Goal: Information Seeking & Learning: Learn about a topic

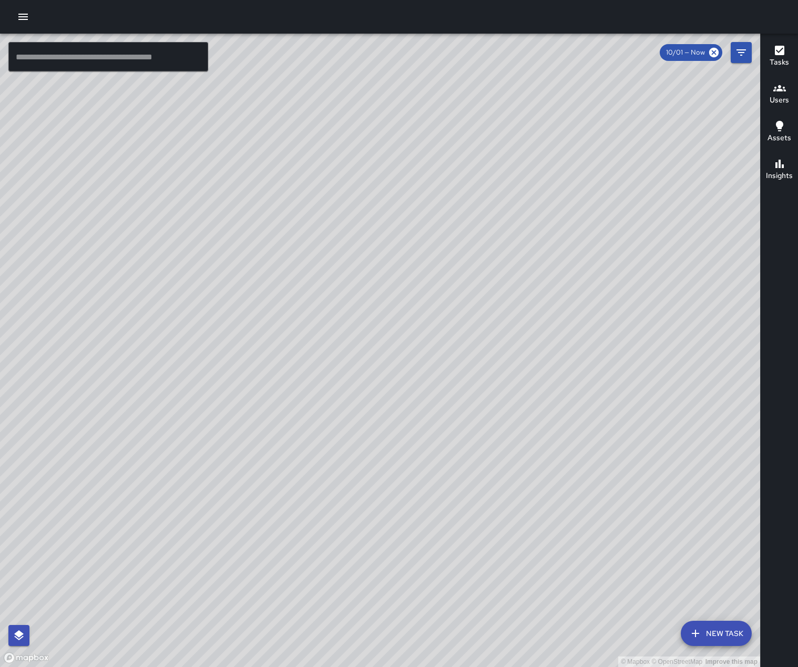
click at [23, 17] on icon "button" at bounding box center [22, 17] width 9 height 6
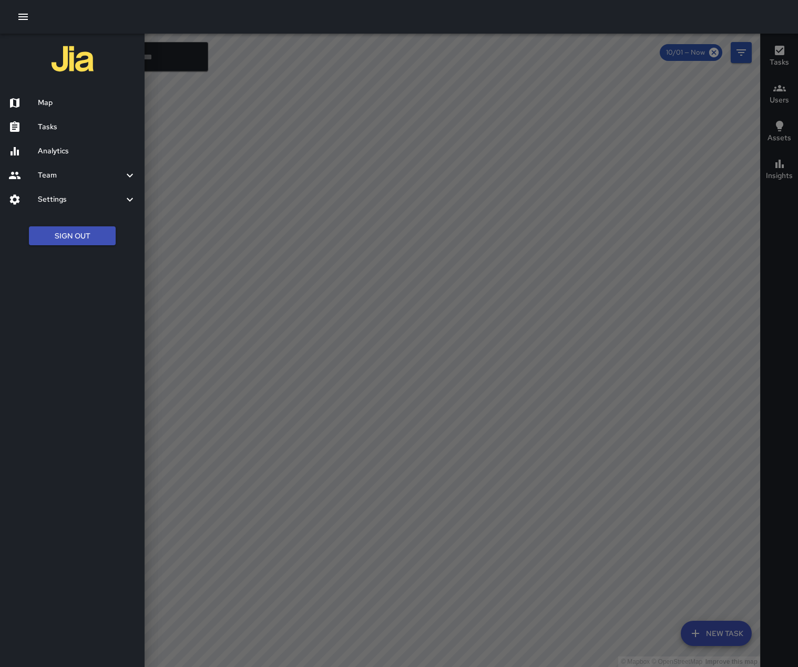
click at [59, 157] on h6 "Analytics" at bounding box center [87, 152] width 98 height 12
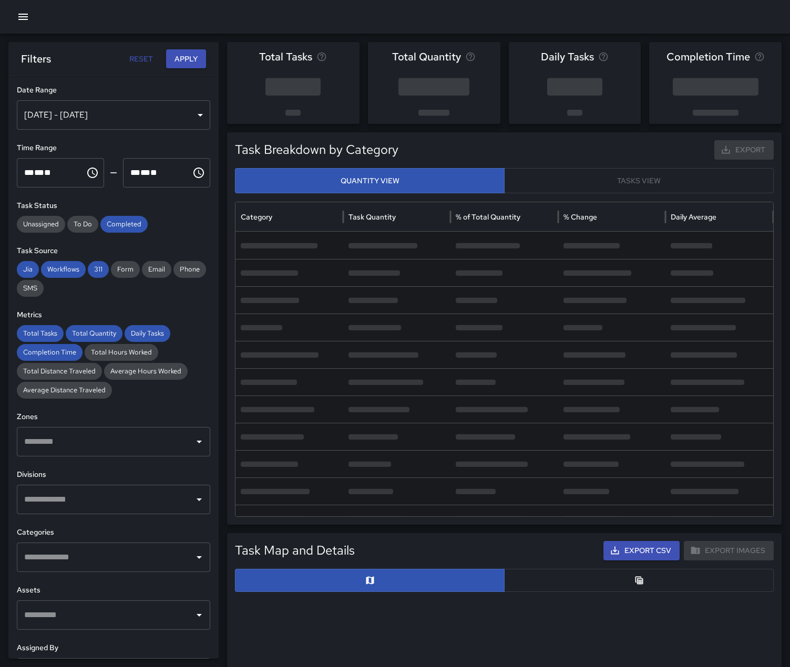
click at [191, 122] on div "[DATE] - [DATE]" at bounding box center [113, 114] width 193 height 29
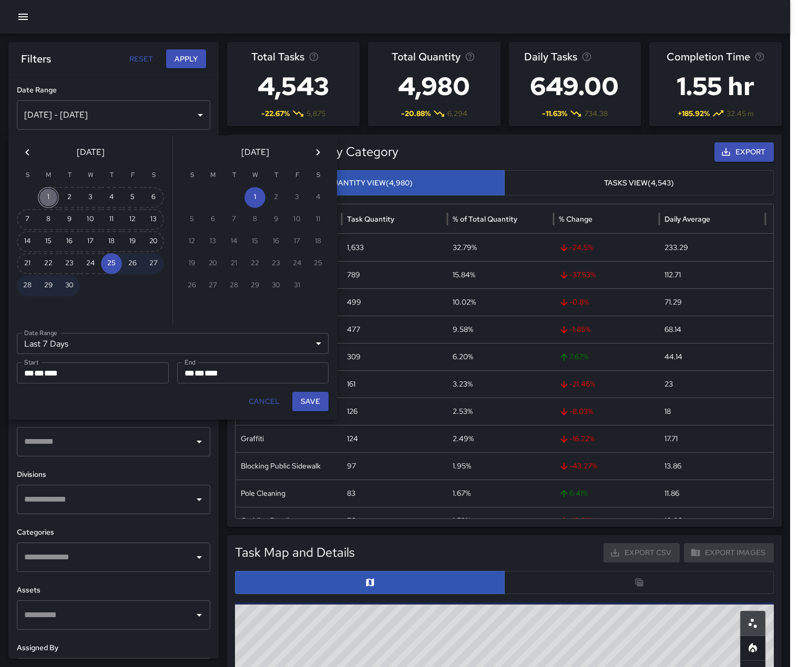
click at [53, 198] on button "1" at bounding box center [48, 197] width 21 height 21
type input "******"
type input "**********"
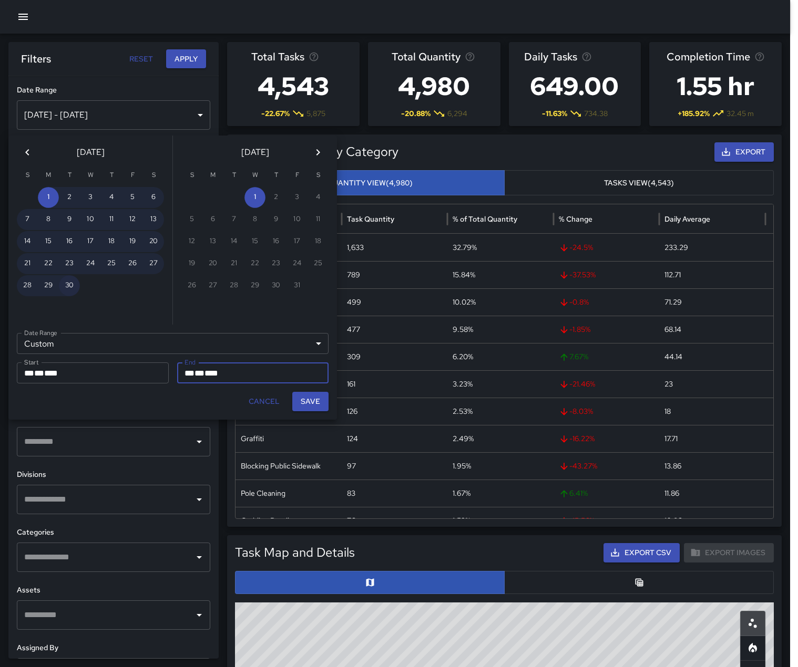
click at [73, 290] on button "30" at bounding box center [69, 285] width 21 height 21
type input "**********"
click at [317, 411] on button "Save" at bounding box center [310, 401] width 36 height 19
type input "**********"
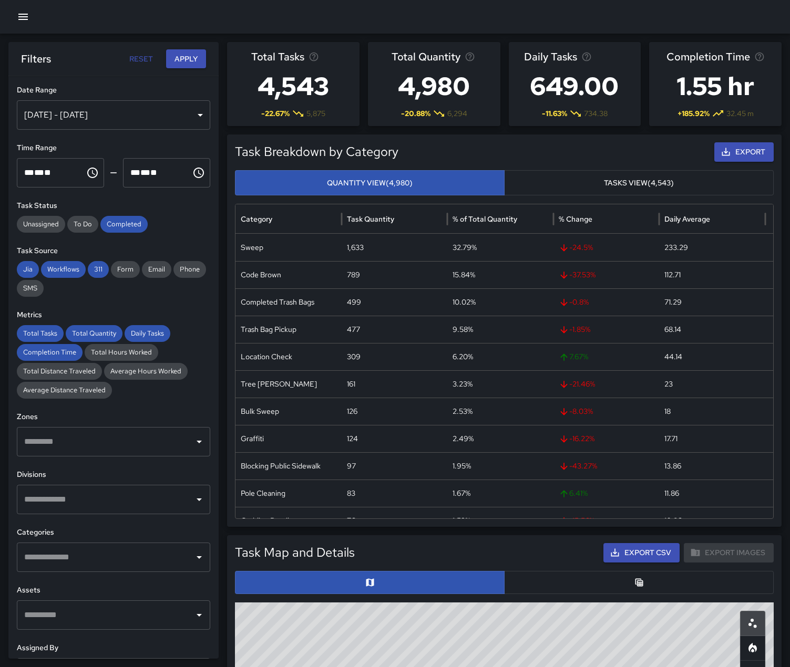
click at [90, 510] on input "text" at bounding box center [106, 500] width 168 height 20
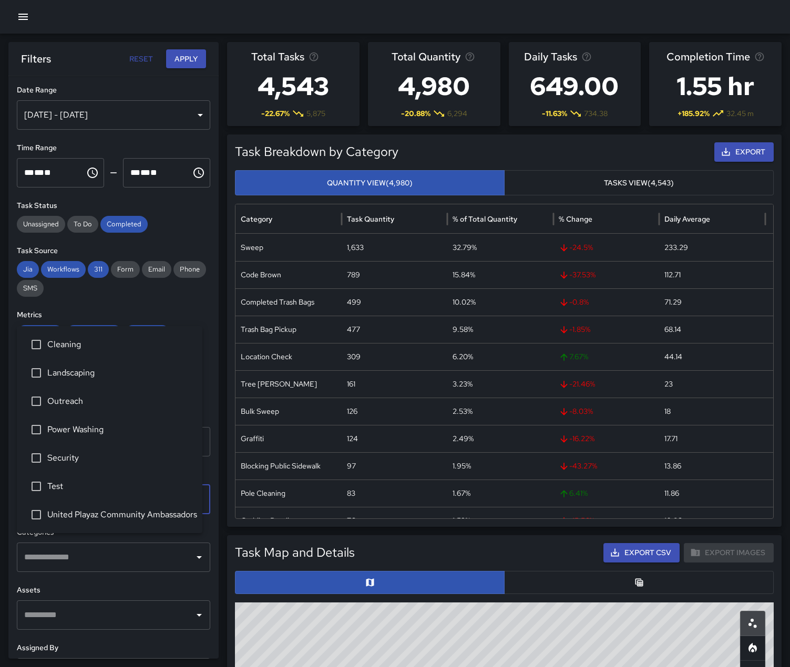
click at [76, 452] on span "Security" at bounding box center [120, 458] width 147 height 13
click at [182, 58] on button "Apply" at bounding box center [186, 58] width 40 height 19
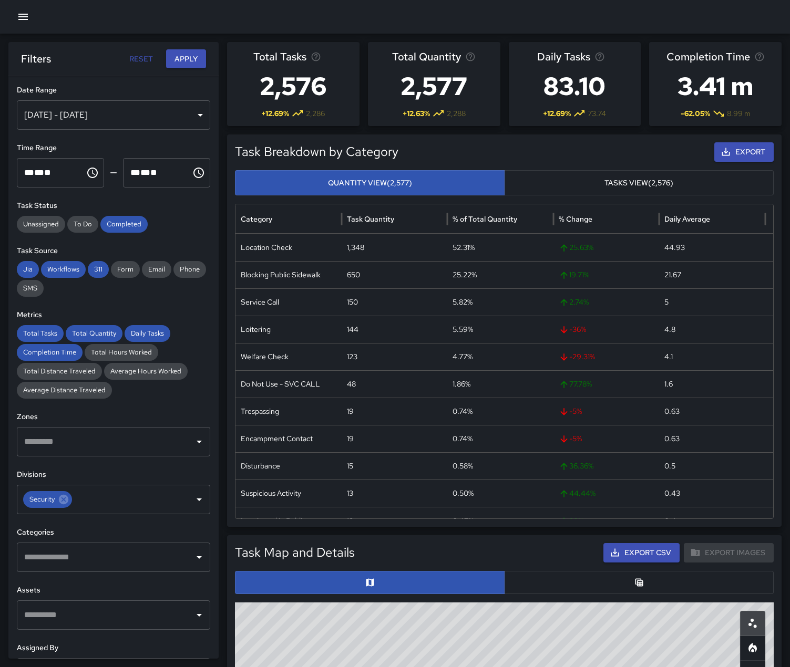
click at [726, 162] on button "Export" at bounding box center [743, 151] width 59 height 19
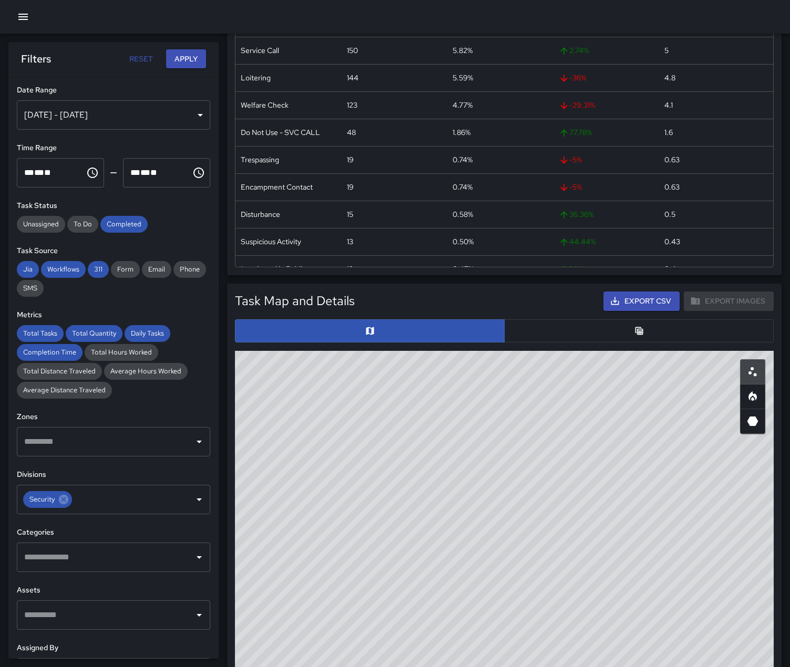
scroll to position [315, 0]
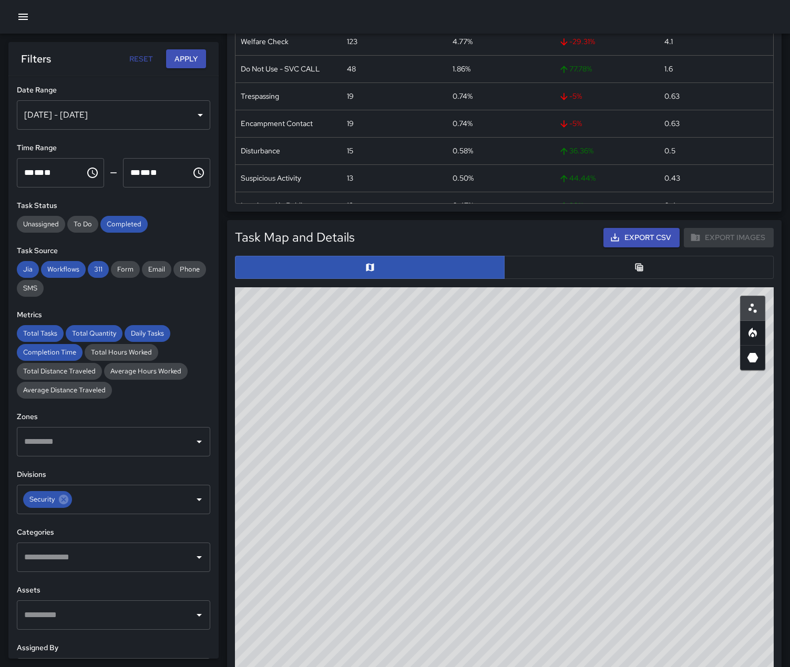
click at [670, 279] on button "button" at bounding box center [639, 267] width 270 height 23
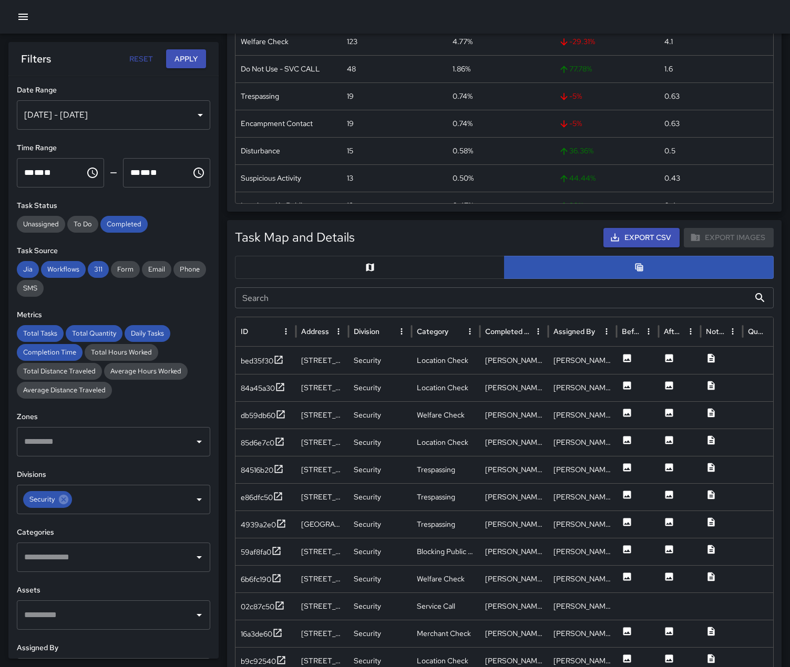
click at [640, 248] on button "Export CSV" at bounding box center [641, 237] width 76 height 19
click at [437, 279] on button "button" at bounding box center [370, 267] width 270 height 23
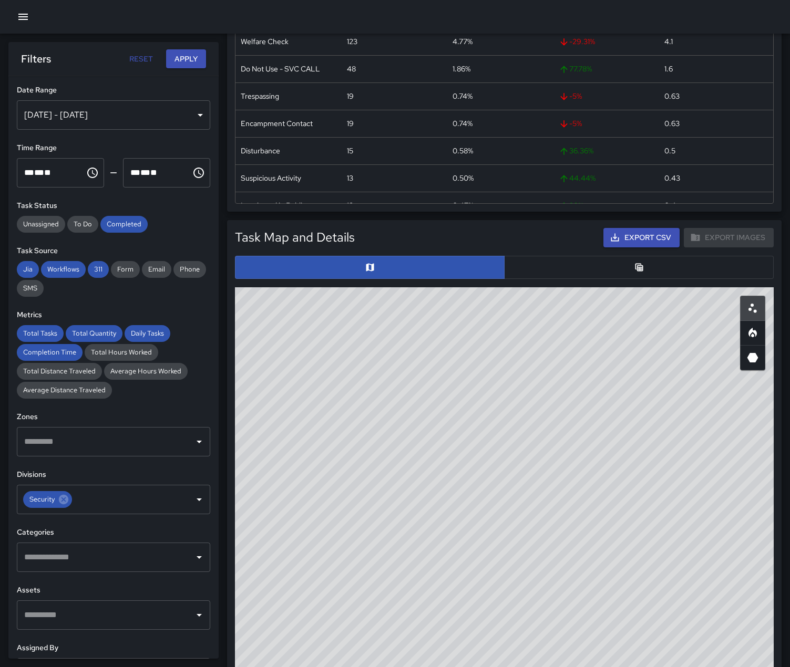
type button "map"
drag, startPoint x: 644, startPoint y: 471, endPoint x: 481, endPoint y: 532, distance: 174.4
click at [481, 532] on div "© Mapbox © OpenStreetMap Improve this map" at bounding box center [504, 497] width 539 height 420
drag, startPoint x: 517, startPoint y: 574, endPoint x: 517, endPoint y: 620, distance: 45.7
click at [517, 620] on div "© Mapbox © OpenStreetMap Improve this map" at bounding box center [504, 497] width 539 height 420
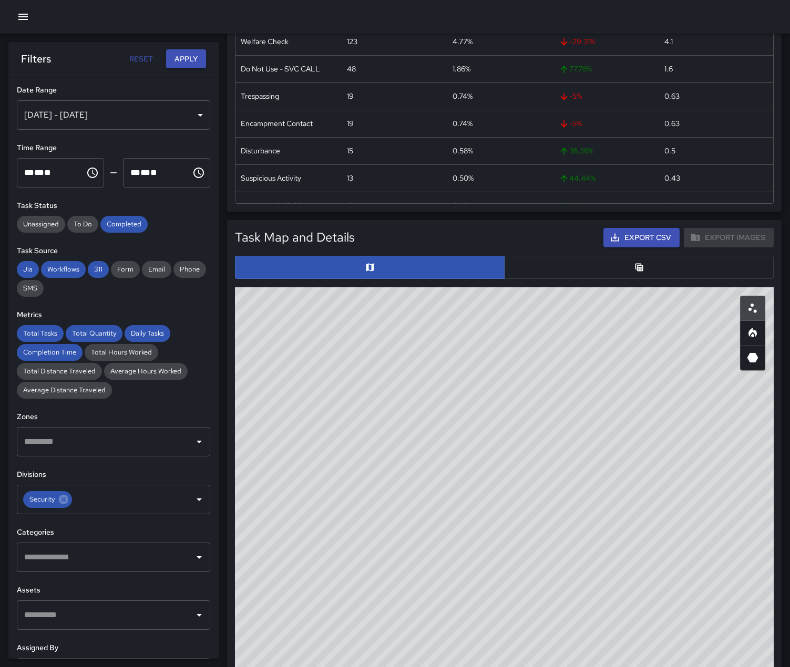
drag, startPoint x: 517, startPoint y: 619, endPoint x: 517, endPoint y: 557, distance: 62.0
click at [517, 557] on div "© Mapbox © OpenStreetMap Improve this map" at bounding box center [504, 497] width 539 height 420
click at [753, 337] on icon "Heatmap" at bounding box center [752, 335] width 3 height 4
click at [758, 364] on icon "3D Heatmap" at bounding box center [752, 358] width 13 height 13
drag, startPoint x: 699, startPoint y: 457, endPoint x: 664, endPoint y: 477, distance: 40.5
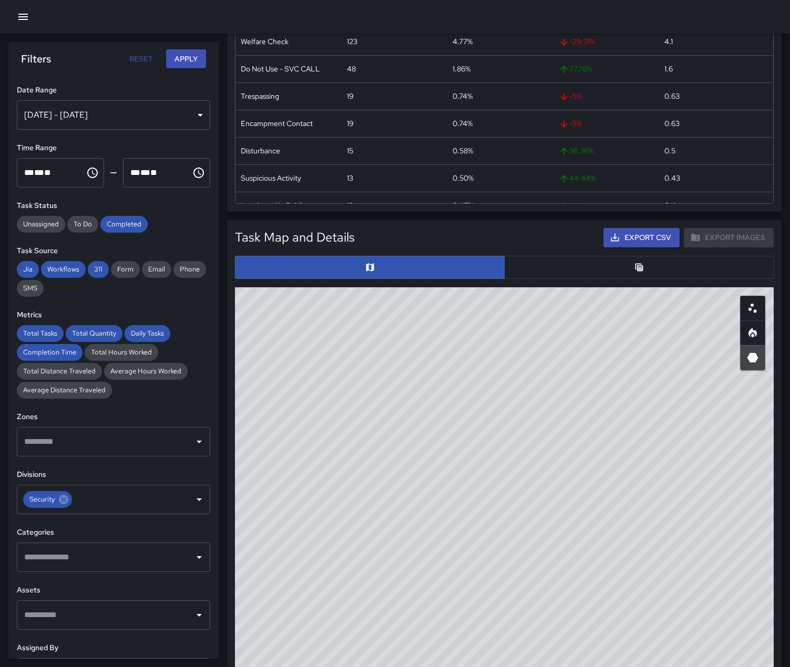
click at [664, 477] on div "© Mapbox © OpenStreetMap Improve this map" at bounding box center [504, 497] width 539 height 420
click at [187, 128] on div "[DATE] - [DATE]" at bounding box center [113, 114] width 193 height 29
click at [28, 18] on icon "button" at bounding box center [23, 17] width 13 height 13
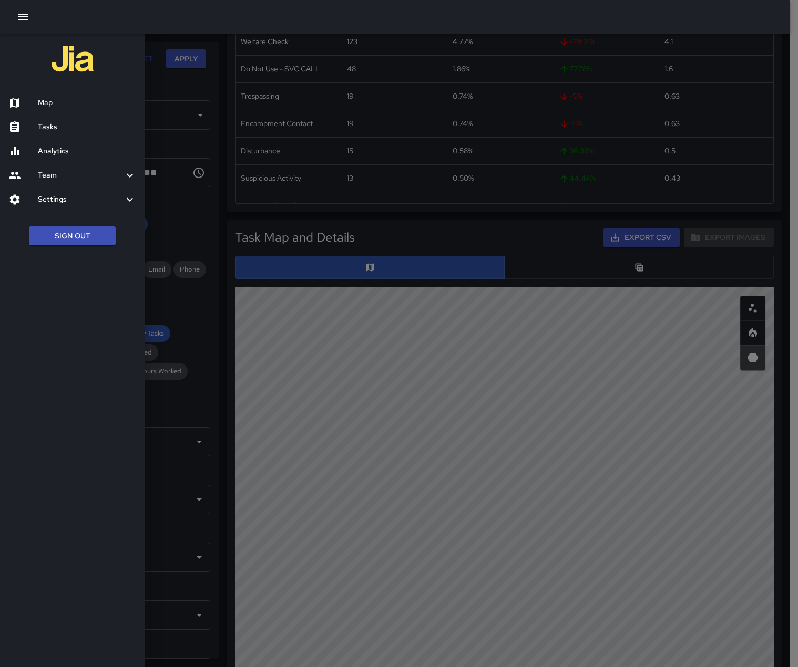
click at [58, 181] on h6 "Team" at bounding box center [81, 176] width 86 height 12
click at [60, 210] on h6 "Leaderboard" at bounding box center [87, 204] width 98 height 12
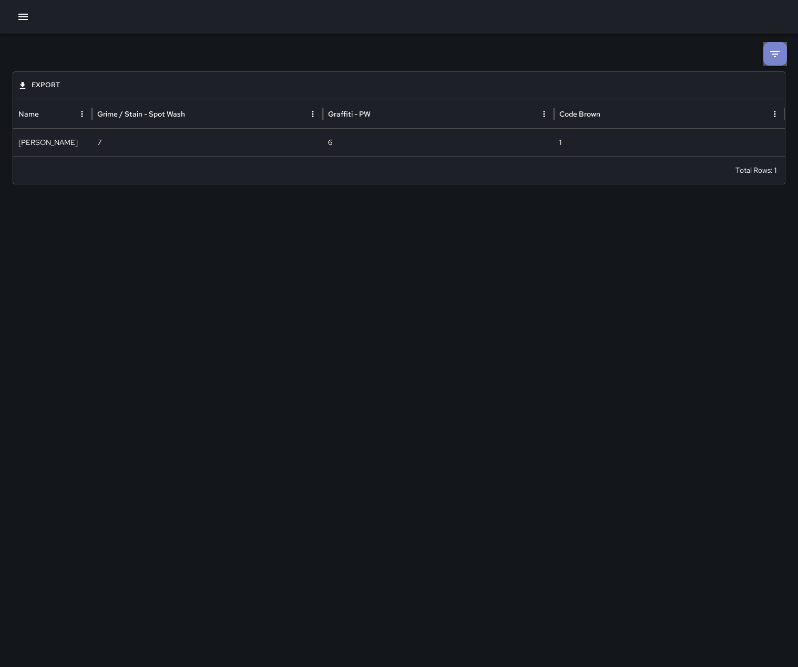
click at [774, 54] on icon at bounding box center [774, 54] width 9 height 6
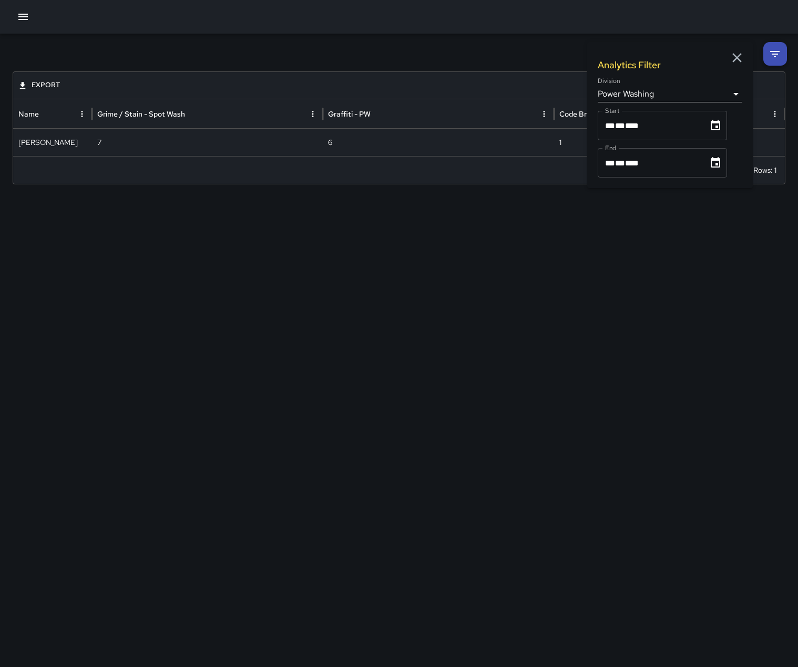
click at [733, 96] on body "**********" at bounding box center [399, 333] width 798 height 667
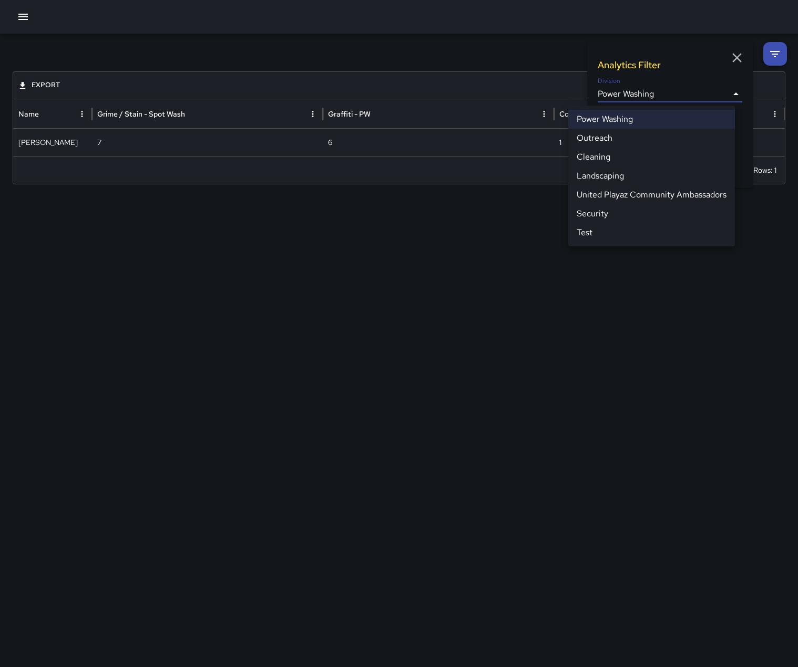
click at [614, 223] on li "Security" at bounding box center [651, 213] width 167 height 19
type input "**********"
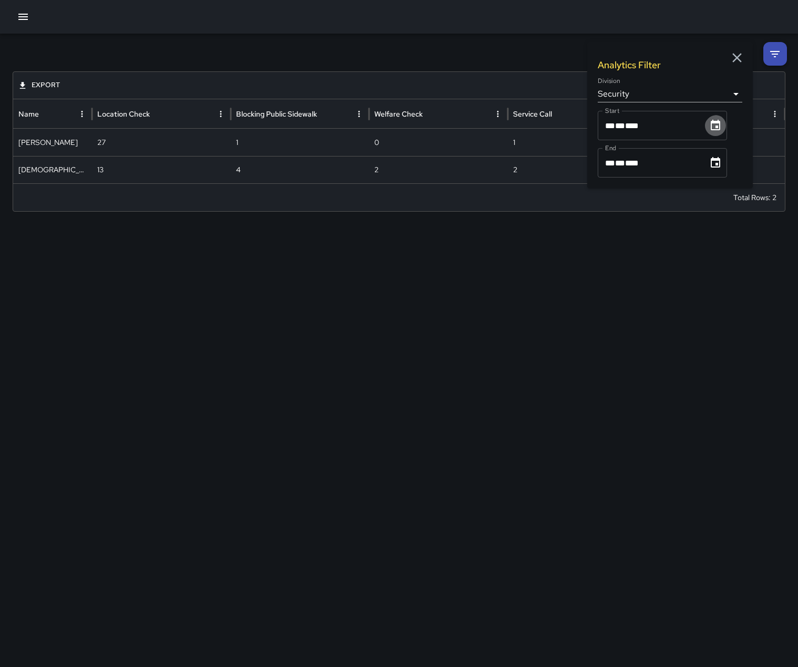
click at [720, 128] on icon "Choose date, selected date is Oct 1, 2025" at bounding box center [715, 125] width 13 height 13
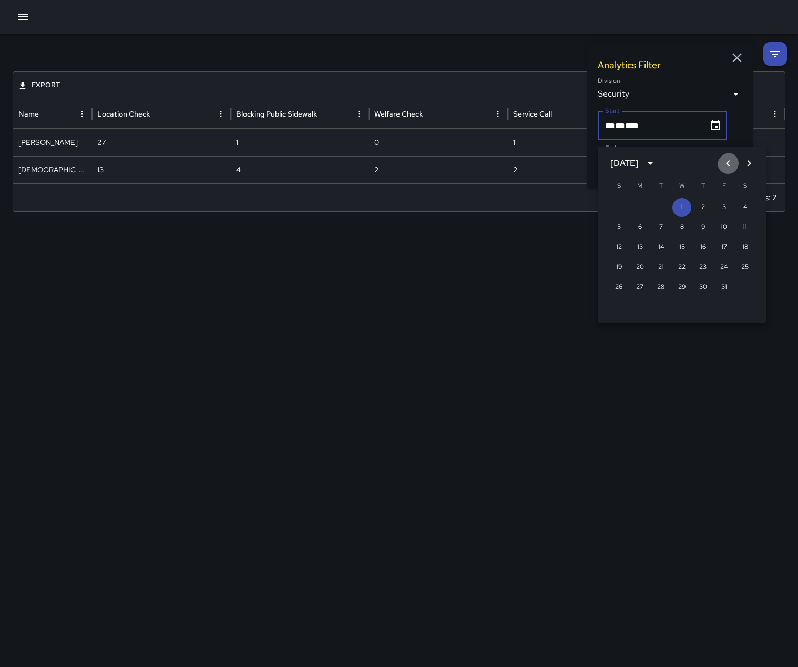
click at [726, 163] on icon "Previous month" at bounding box center [728, 163] width 4 height 6
click at [637, 204] on button "1" at bounding box center [639, 207] width 19 height 19
type input "**********"
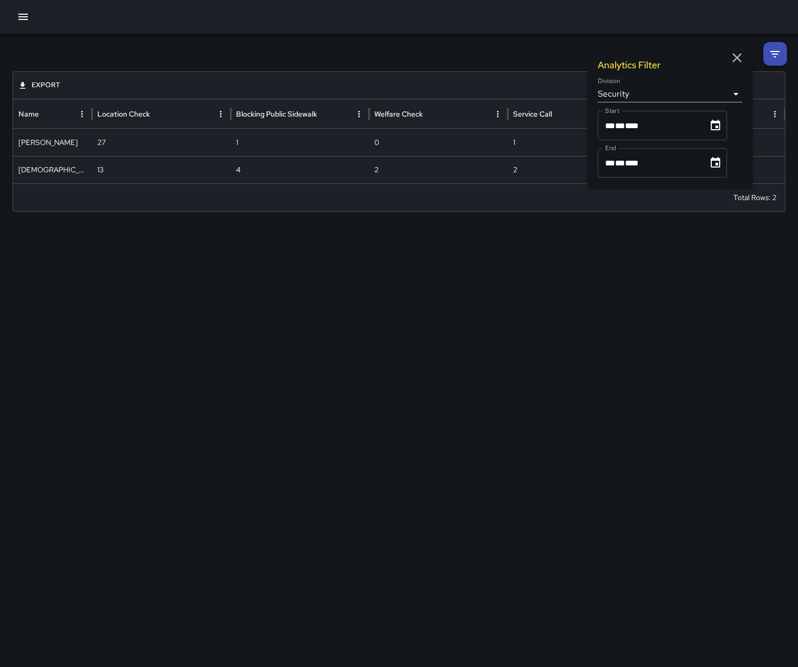
click at [720, 168] on icon "Choose date, selected date is Oct 31, 2025" at bounding box center [714, 162] width 9 height 11
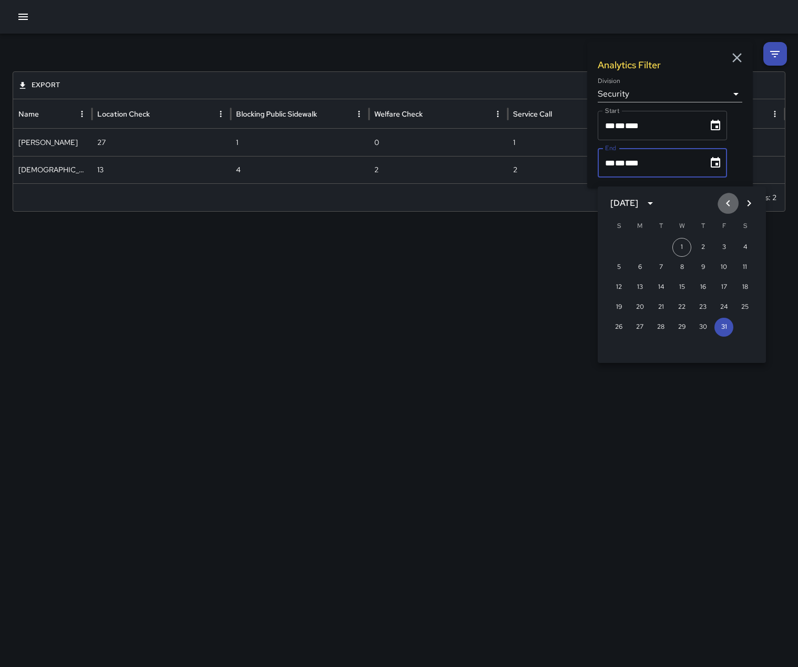
click at [722, 207] on icon "Previous month" at bounding box center [728, 203] width 13 height 13
click at [657, 328] on button "30" at bounding box center [660, 327] width 19 height 19
type input "**********"
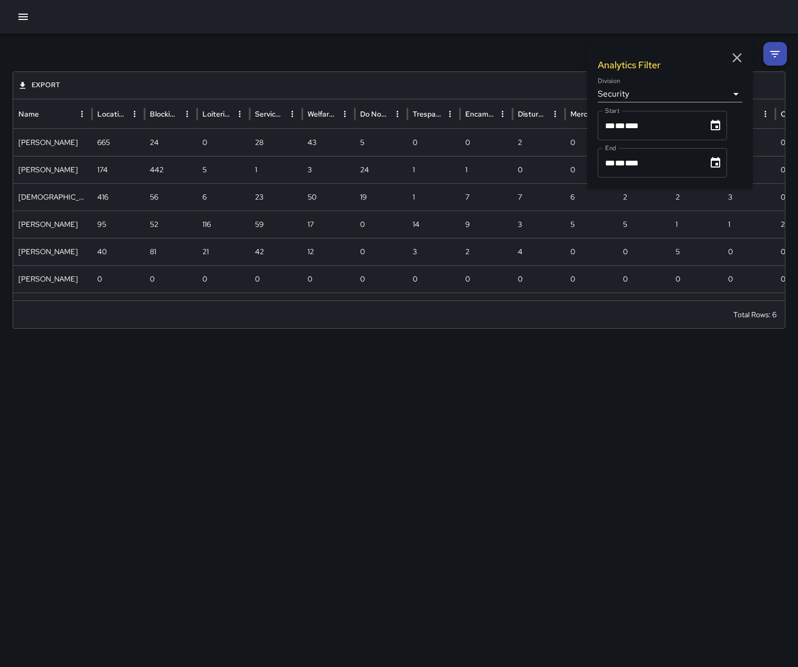
click at [734, 57] on icon "button" at bounding box center [737, 58] width 16 height 16
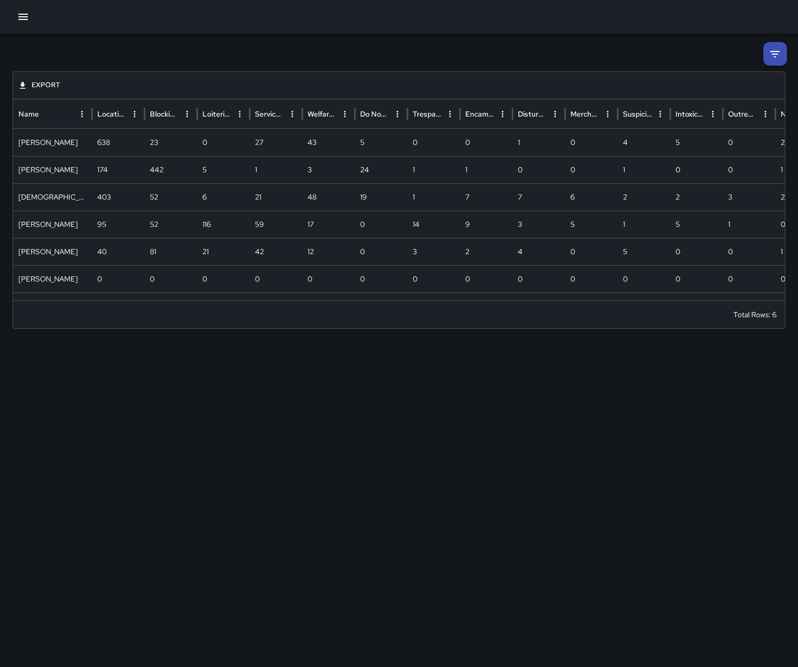
click at [771, 57] on icon at bounding box center [774, 54] width 13 height 13
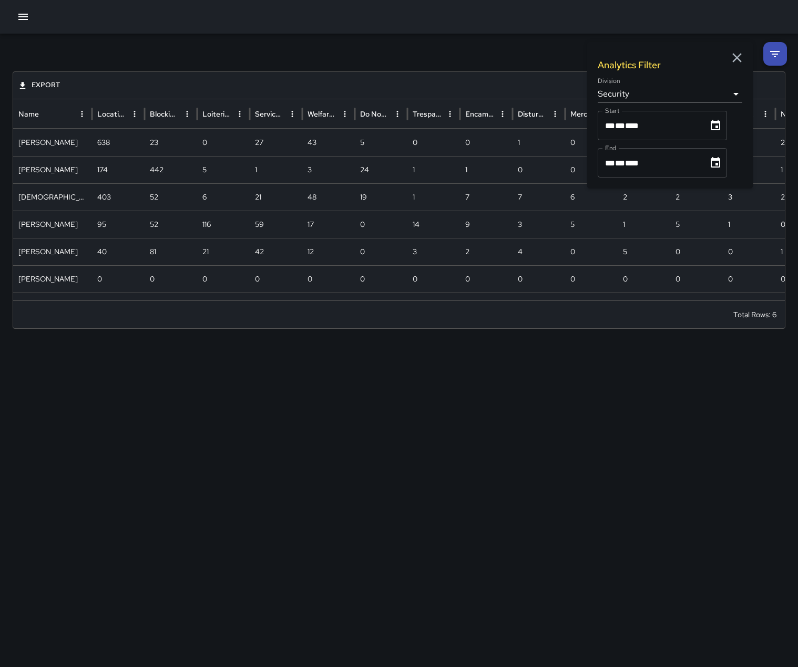
click at [771, 57] on icon at bounding box center [774, 54] width 13 height 13
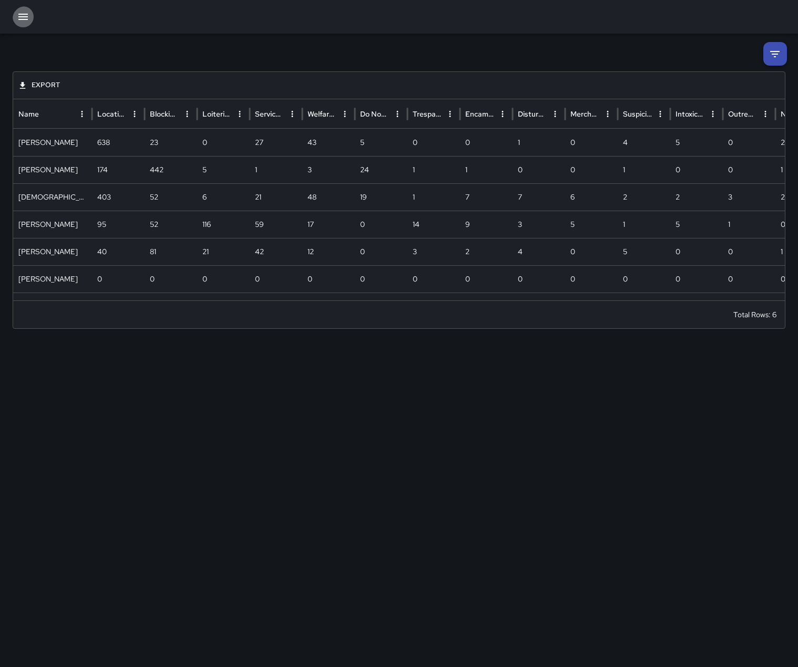
click at [20, 16] on icon "button" at bounding box center [22, 17] width 9 height 6
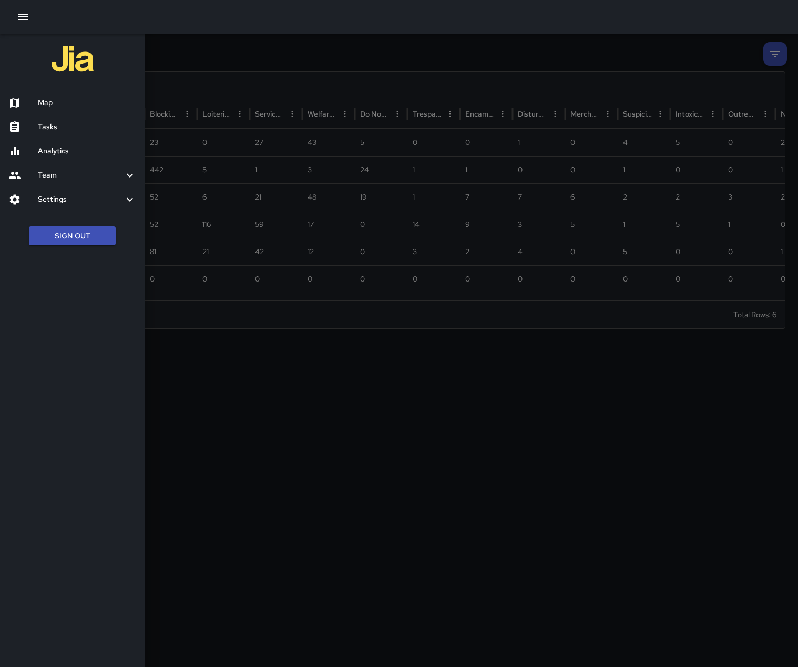
click at [59, 205] on h6 "Settings" at bounding box center [81, 200] width 86 height 12
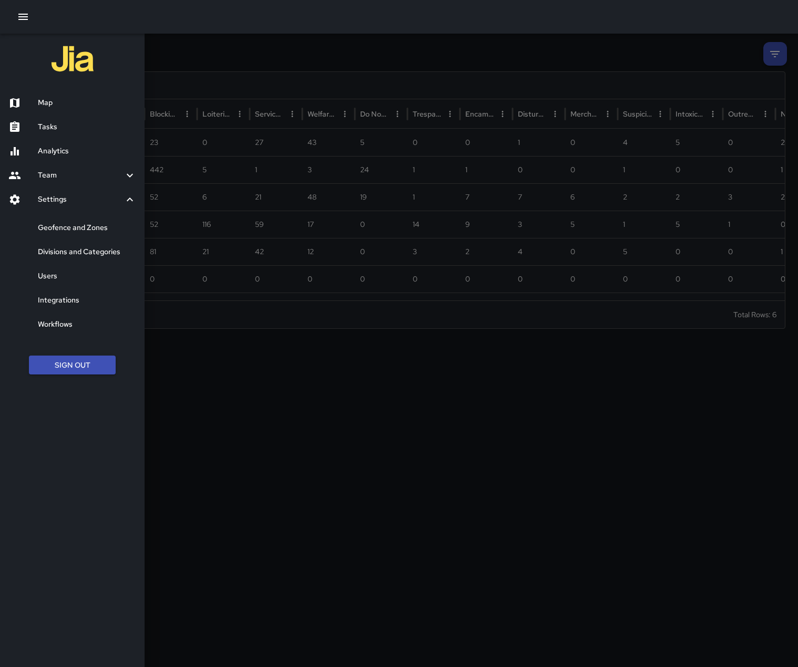
click at [50, 282] on h6 "Users" at bounding box center [87, 277] width 98 height 12
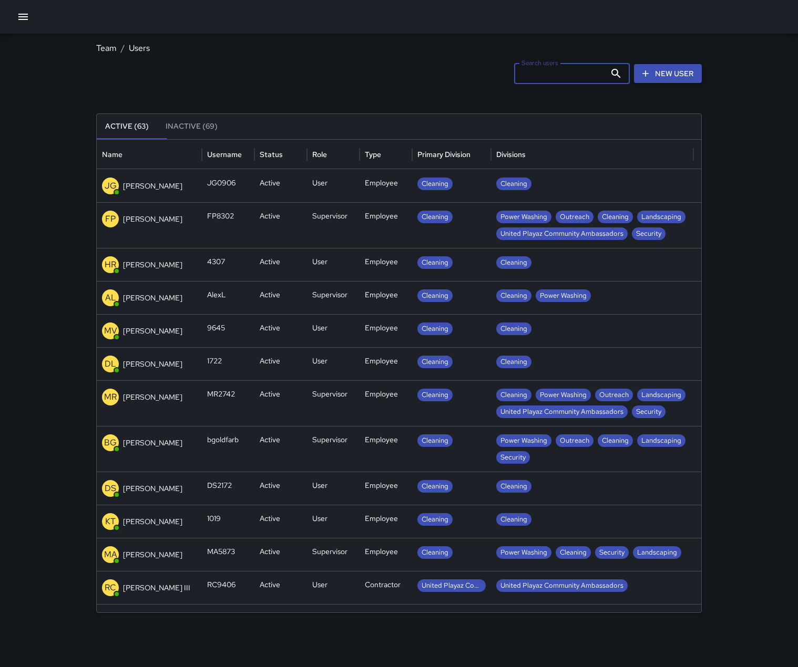
click at [565, 79] on input "Search users" at bounding box center [559, 73] width 91 height 21
type input "******"
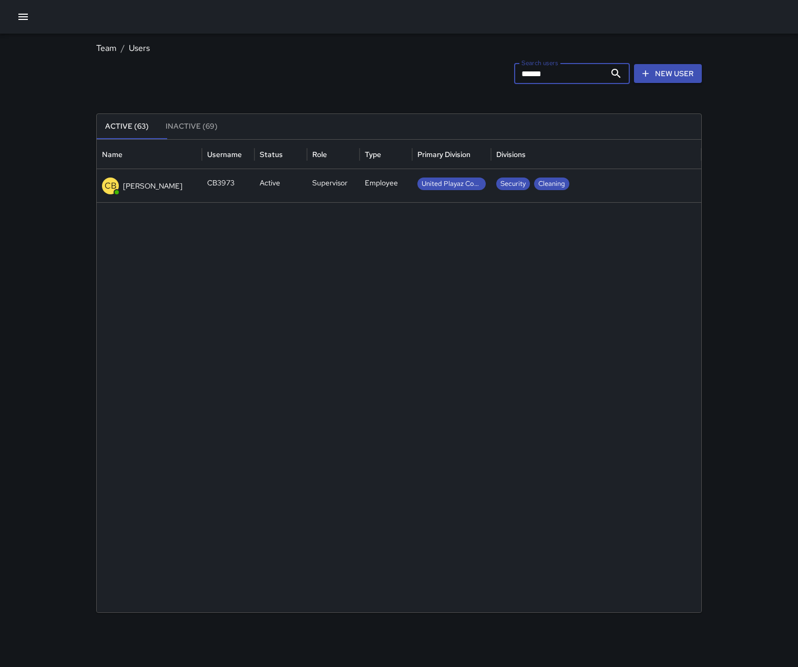
click at [604, 189] on div "Security Cleaning" at bounding box center [596, 184] width 200 height 13
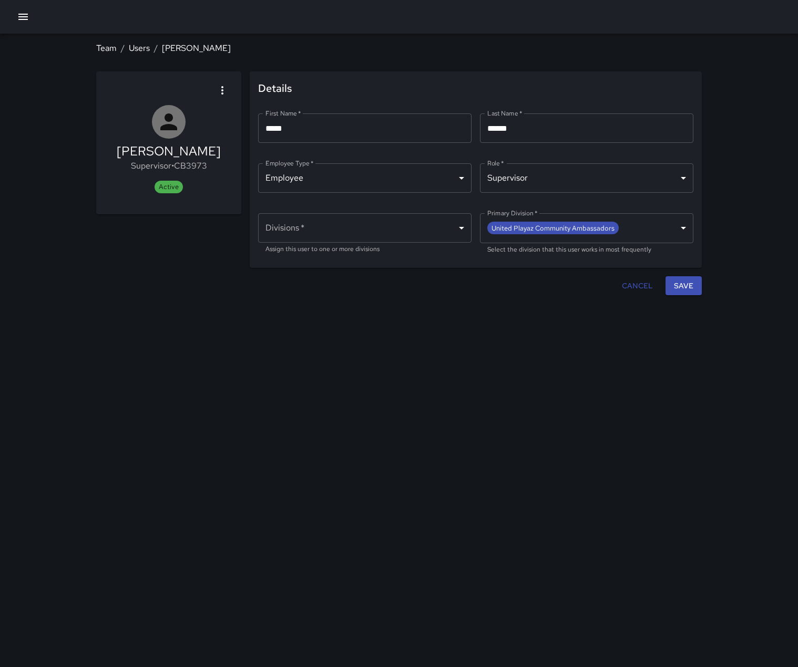
type input "**********"
click at [635, 296] on button "Cancel" at bounding box center [636, 285] width 39 height 19
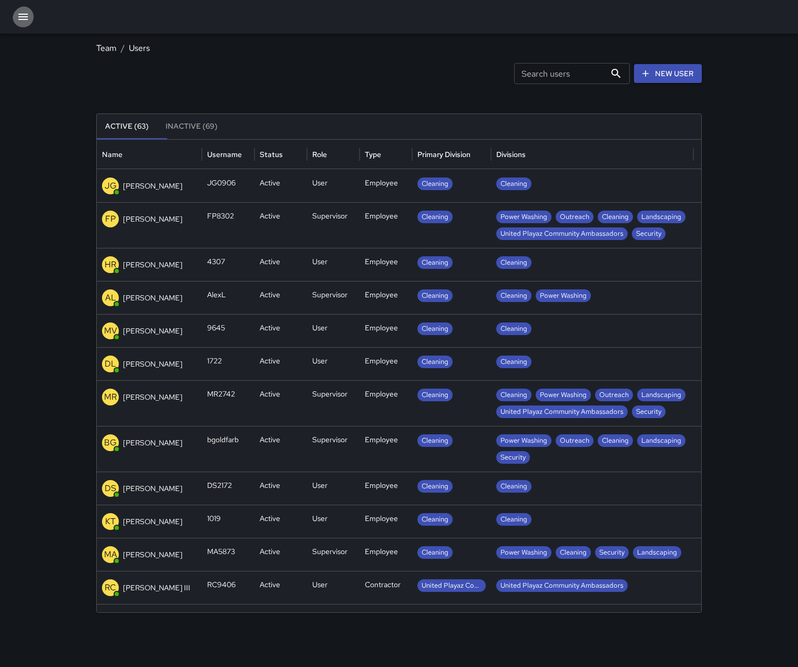
click at [29, 18] on icon "button" at bounding box center [23, 17] width 13 height 13
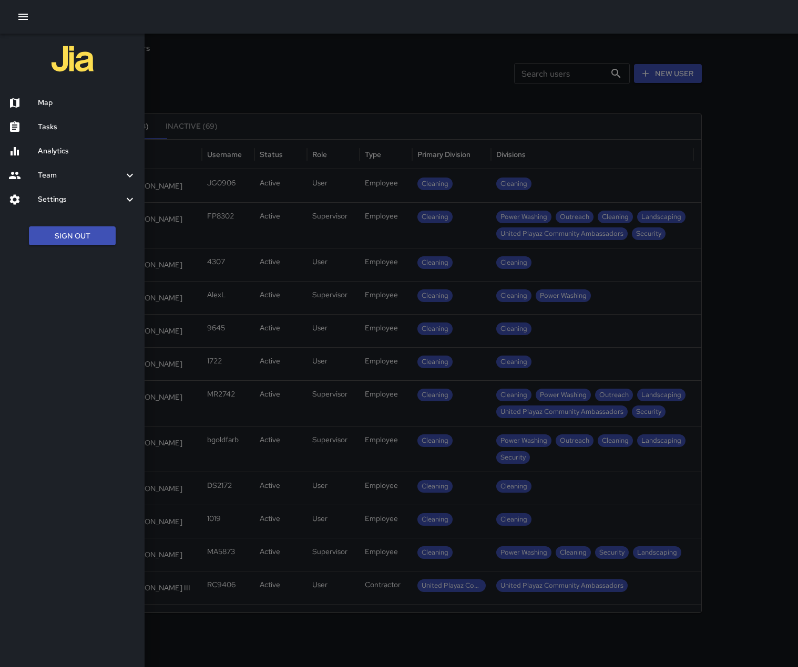
click at [52, 181] on h6 "Team" at bounding box center [81, 176] width 86 height 12
click at [49, 210] on h6 "Leaderboard" at bounding box center [87, 204] width 98 height 12
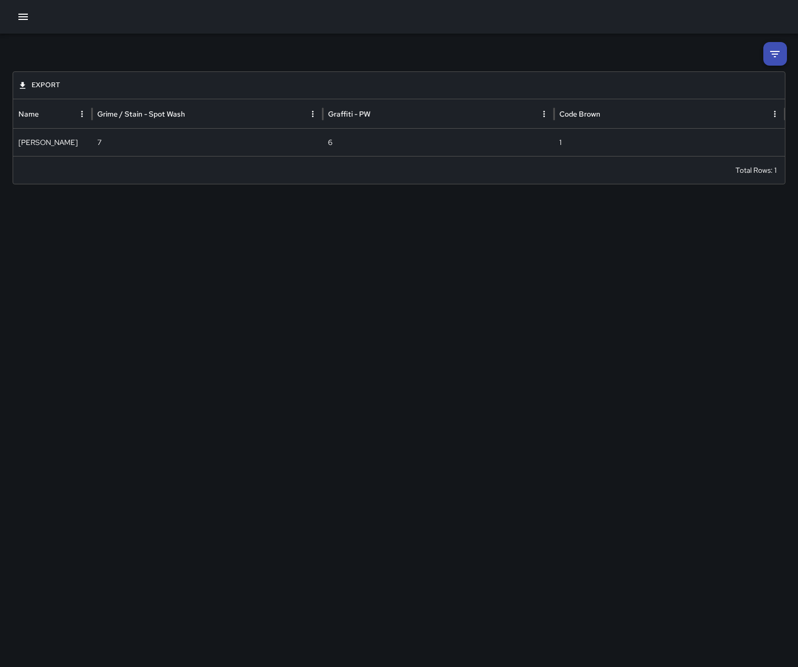
click at [768, 57] on icon at bounding box center [774, 54] width 13 height 13
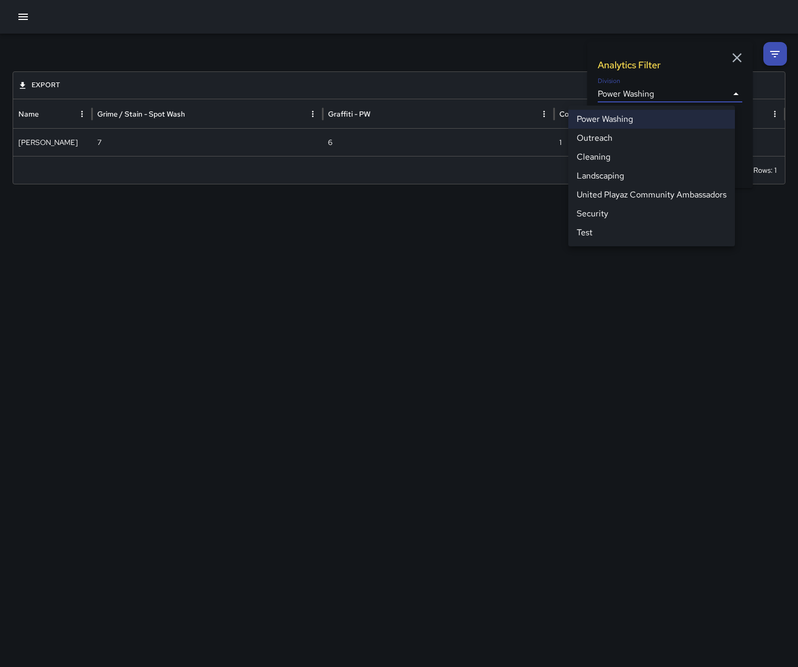
click at [728, 98] on body "**********" at bounding box center [399, 333] width 798 height 667
click at [619, 223] on li "Security" at bounding box center [651, 213] width 167 height 19
type input "**********"
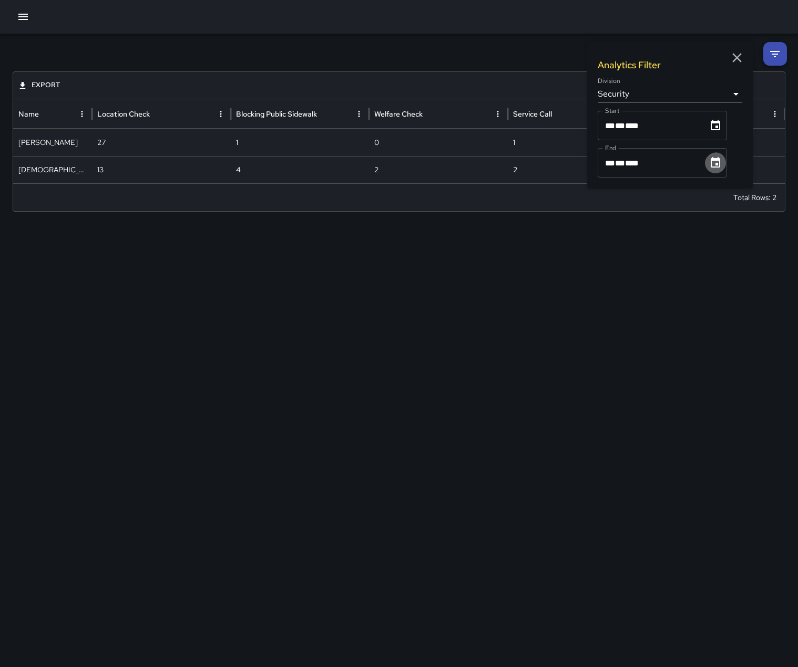
click at [725, 170] on button "Choose date, selected date is Oct 31, 2025" at bounding box center [715, 162] width 21 height 21
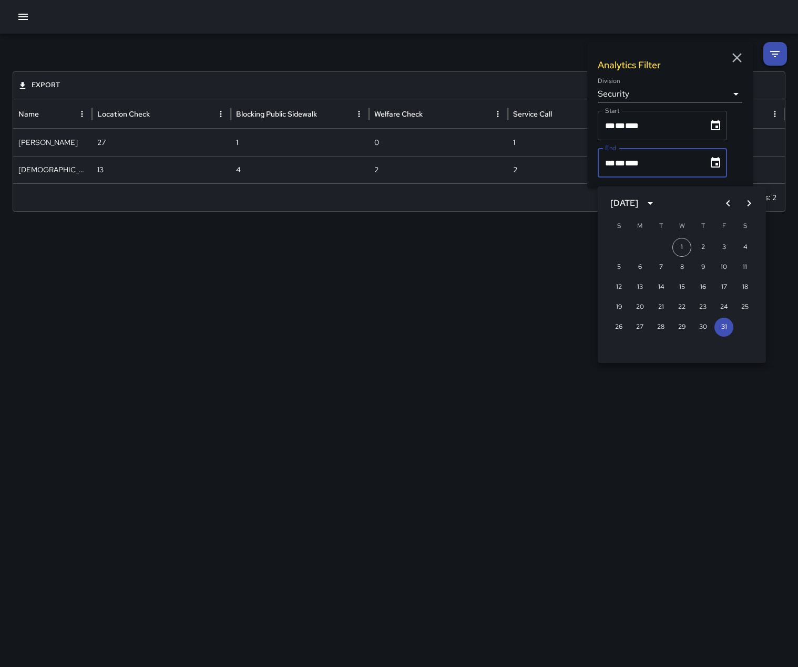
click at [722, 205] on icon "Previous month" at bounding box center [728, 203] width 13 height 13
click at [660, 325] on button "30" at bounding box center [660, 327] width 19 height 19
type input "**********"
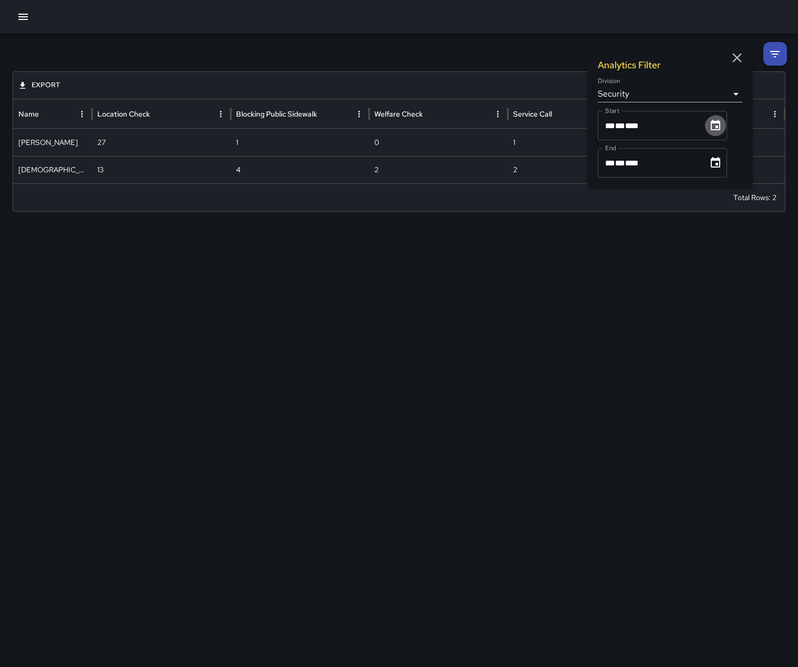
click at [714, 124] on icon "Choose date, selected date is Oct 1, 2025" at bounding box center [715, 125] width 13 height 13
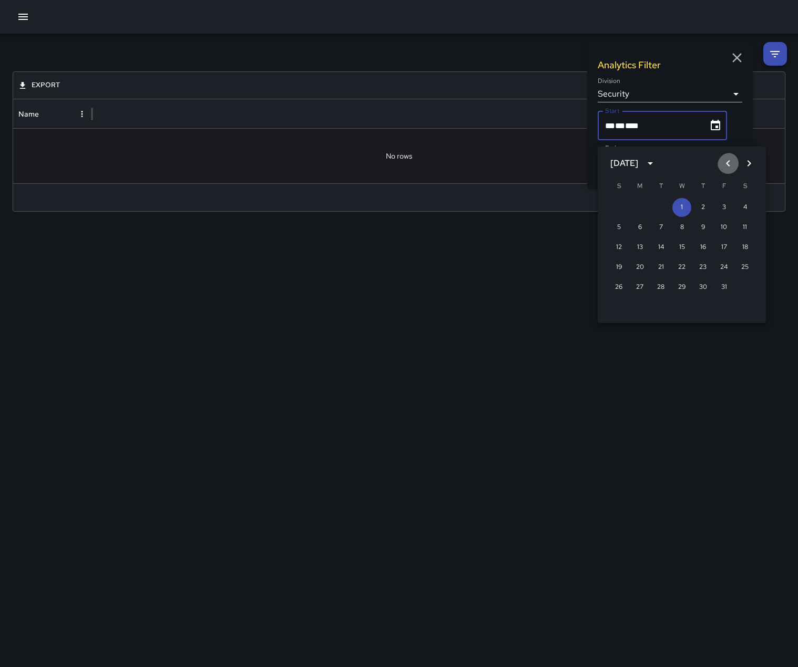
click at [722, 166] on icon "Previous month" at bounding box center [728, 163] width 13 height 13
click at [636, 204] on button "1" at bounding box center [639, 207] width 19 height 19
type input "**********"
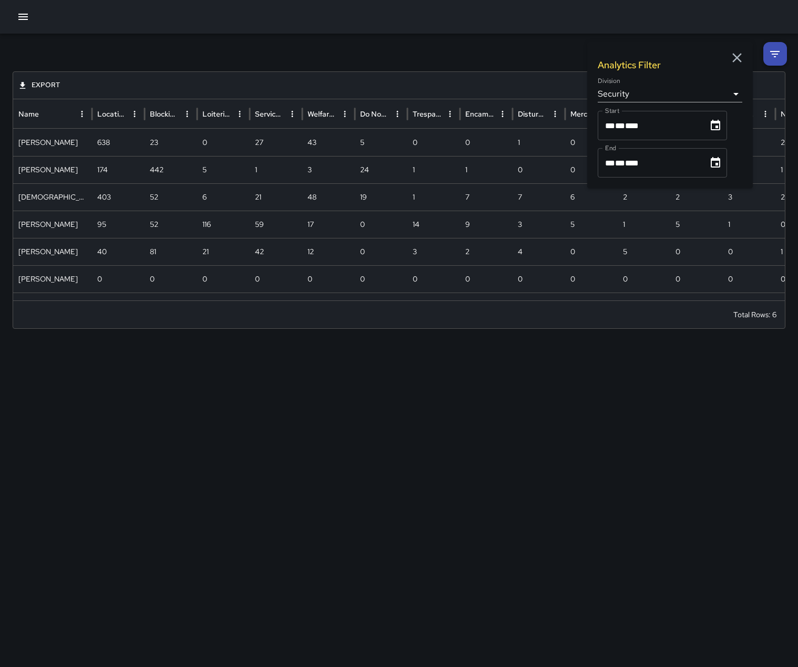
click at [501, 26] on div at bounding box center [399, 17] width 798 height 34
click at [24, 80] on button "Export" at bounding box center [39, 85] width 46 height 16
click at [34, 128] on li "Download as CSV" at bounding box center [58, 127] width 84 height 19
click at [73, 384] on div "**********" at bounding box center [399, 333] width 798 height 667
click at [23, 18] on icon "button" at bounding box center [23, 17] width 13 height 13
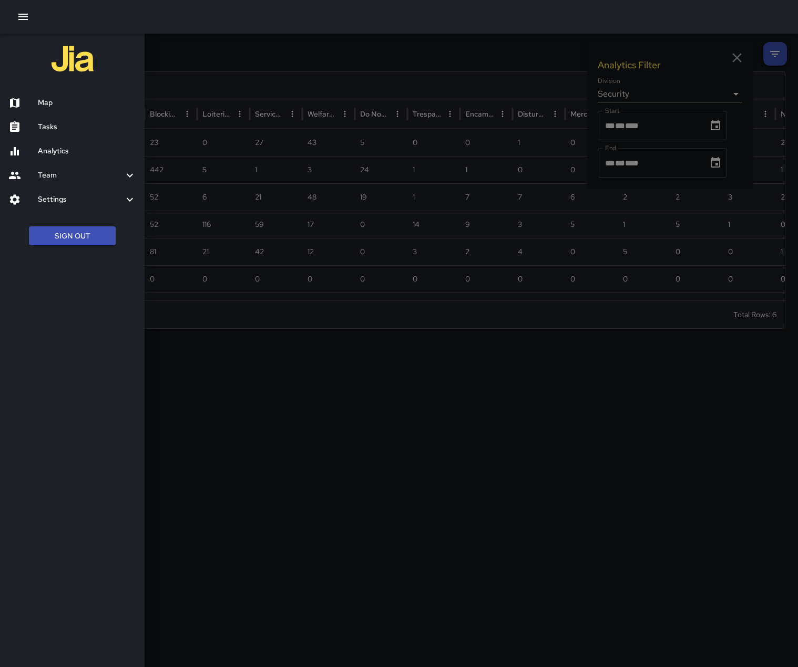
click at [53, 157] on h6 "Analytics" at bounding box center [87, 152] width 98 height 12
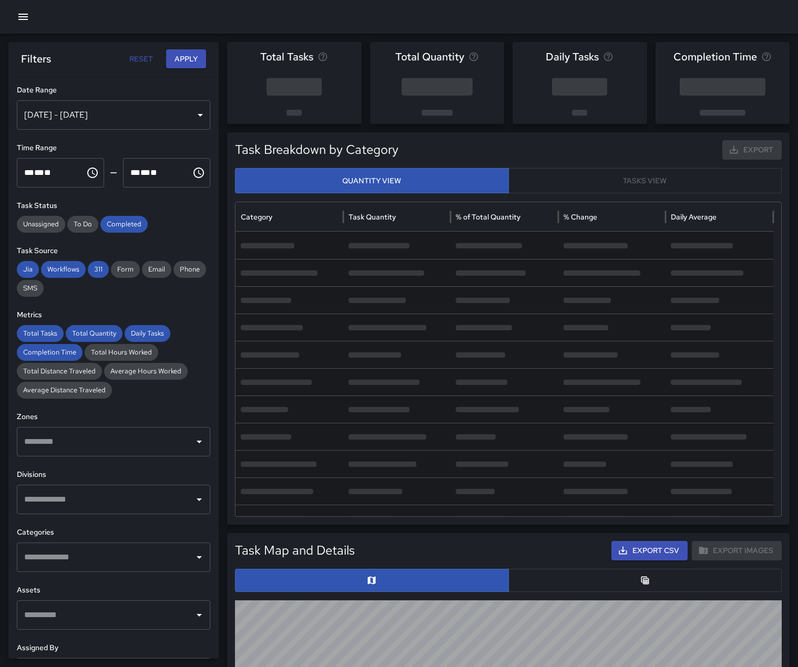
click at [191, 124] on div "[DATE] - [DATE]" at bounding box center [113, 114] width 193 height 29
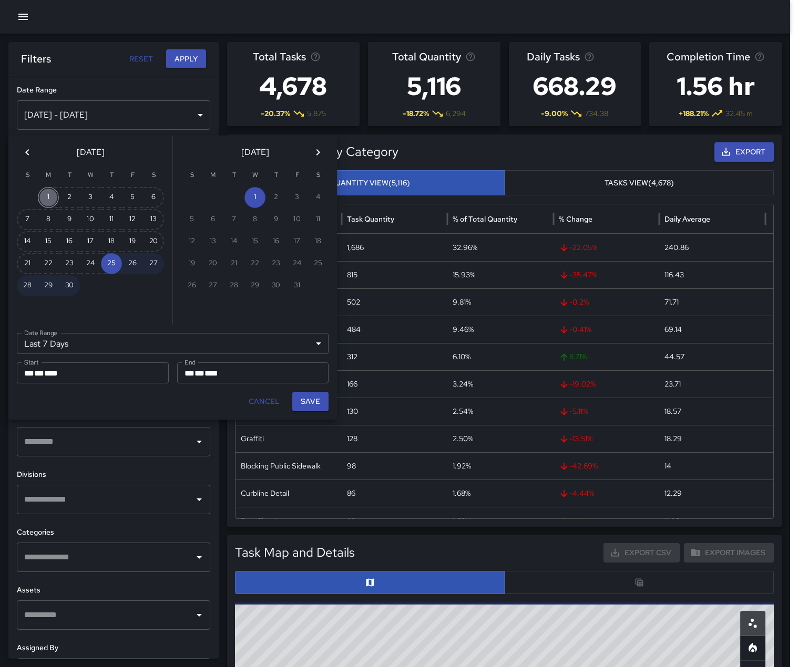
click at [46, 198] on button "1" at bounding box center [48, 197] width 21 height 21
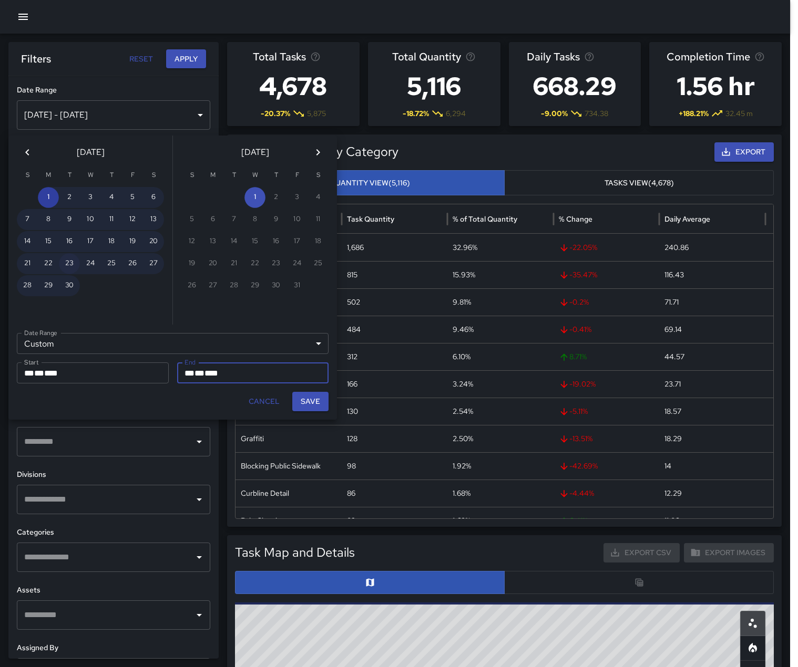
type input "******"
type input "**********"
click at [73, 287] on button "30" at bounding box center [69, 285] width 21 height 21
type input "**********"
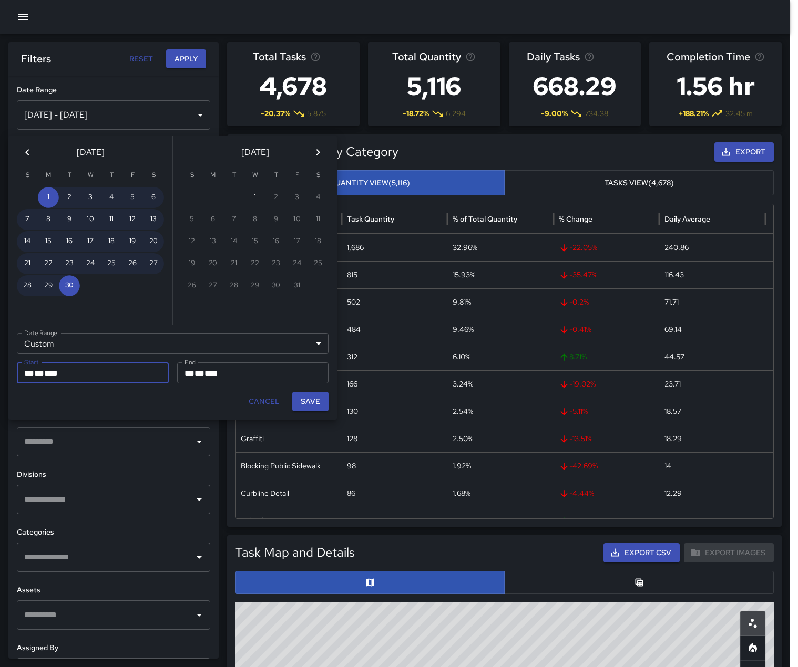
click at [314, 411] on button "Save" at bounding box center [310, 401] width 36 height 19
type input "**********"
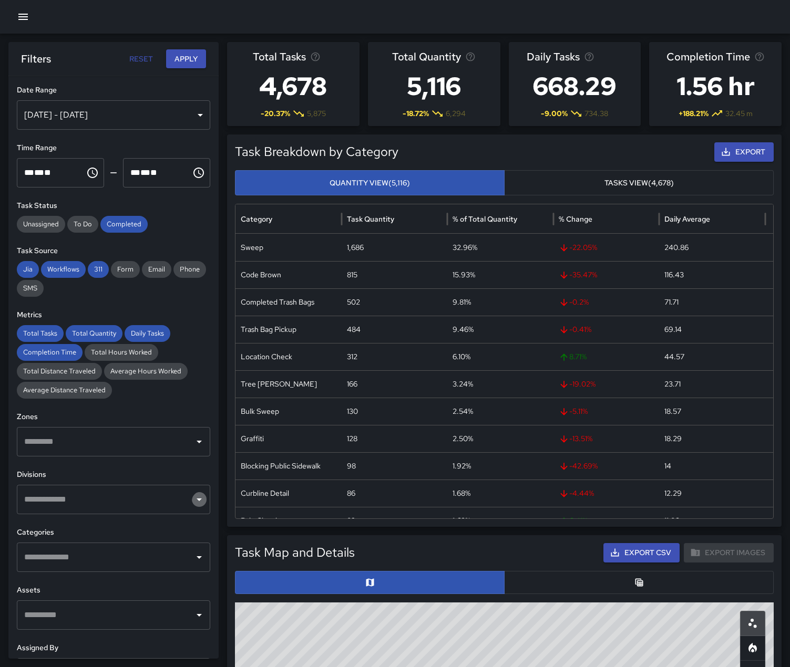
click at [193, 506] on icon "Open" at bounding box center [199, 499] width 13 height 13
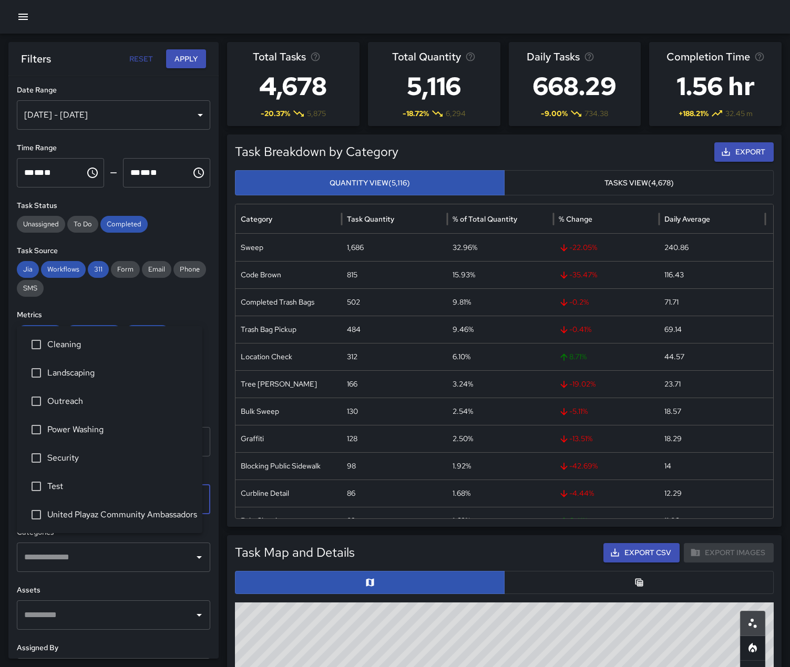
click at [74, 454] on span "Security" at bounding box center [120, 458] width 147 height 13
click at [172, 539] on h6 "Categories" at bounding box center [113, 533] width 193 height 12
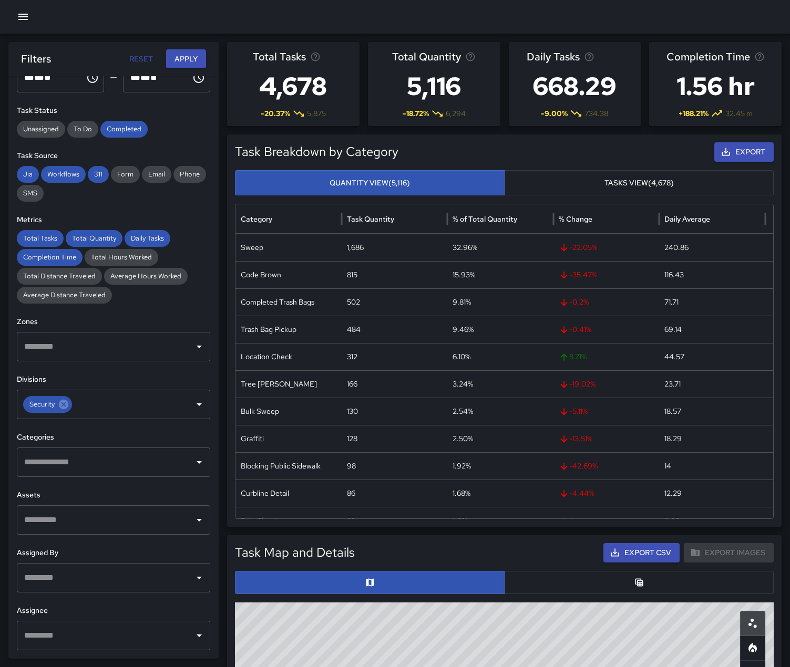
scroll to position [170, 0]
click at [193, 456] on icon "Open" at bounding box center [199, 462] width 13 height 13
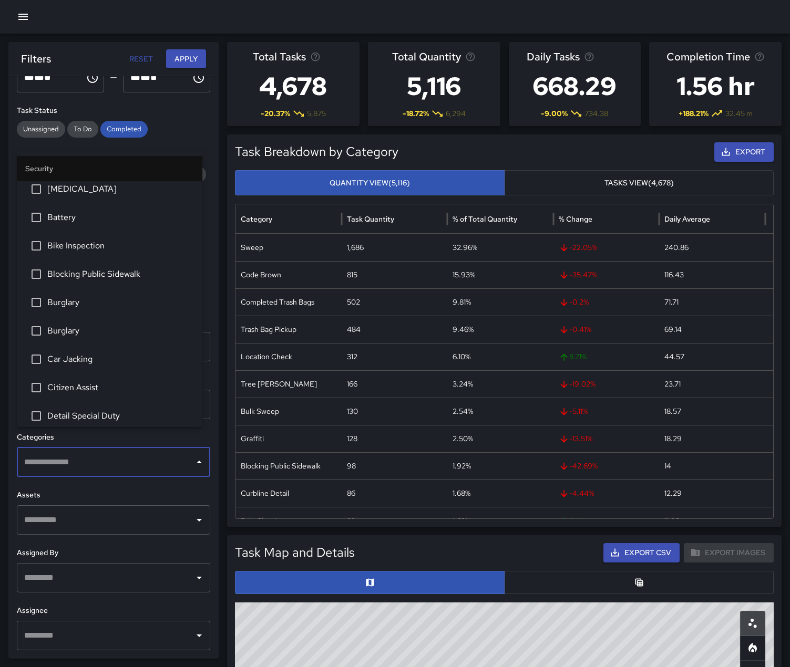
scroll to position [210, 0]
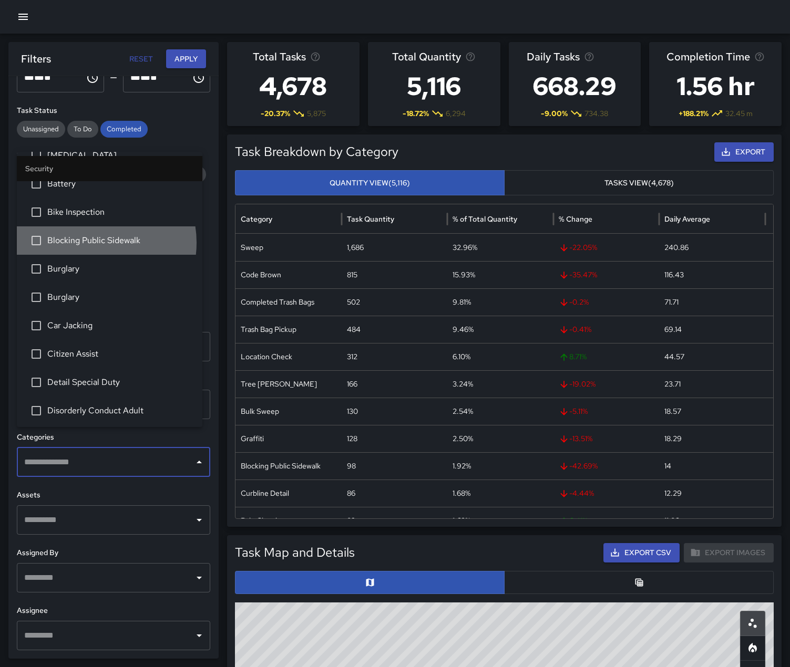
click at [92, 247] on span "Blocking Public Sidewalk" at bounding box center [120, 240] width 147 height 13
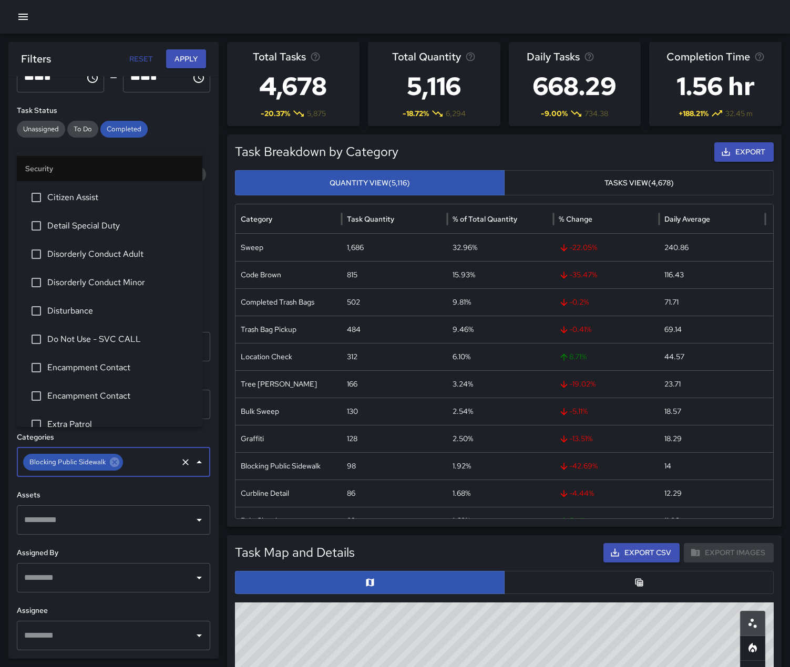
scroll to position [368, 0]
click at [97, 260] on span "Disorderly Conduct Adult" at bounding box center [120, 253] width 147 height 13
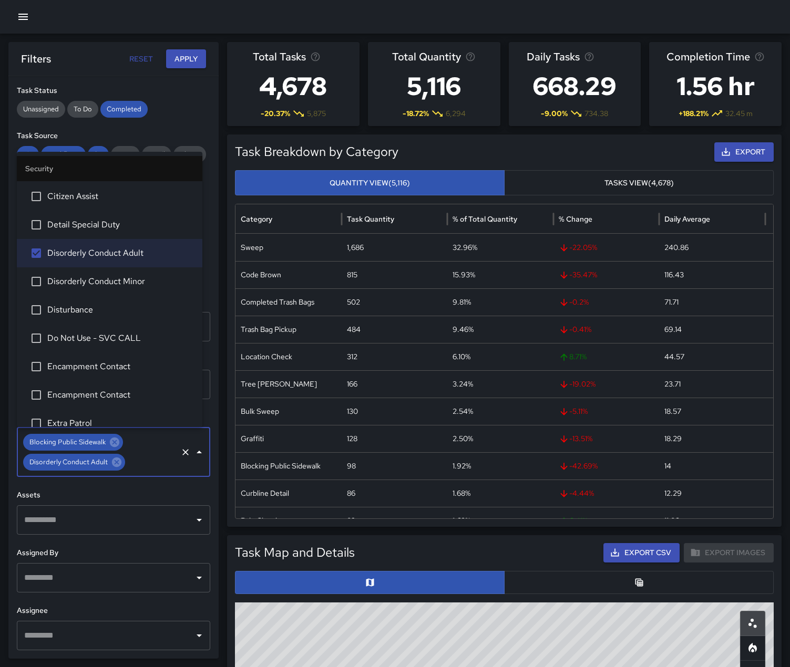
click at [95, 316] on span "Disturbance" at bounding box center [120, 310] width 147 height 13
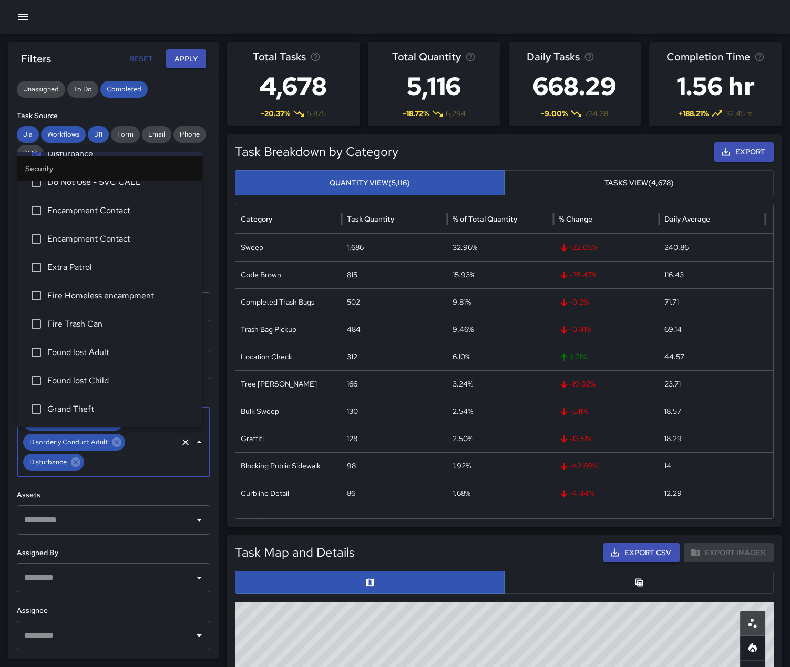
scroll to position [526, 0]
click at [106, 187] on span "Do Not Use - SVC CALL" at bounding box center [120, 180] width 147 height 13
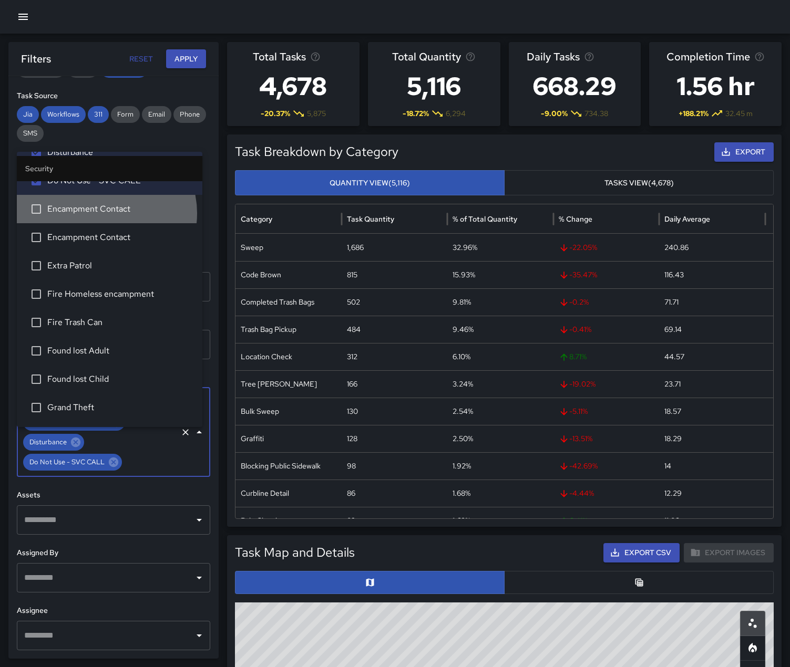
click at [105, 215] on span "Encampment Contact" at bounding box center [120, 209] width 147 height 13
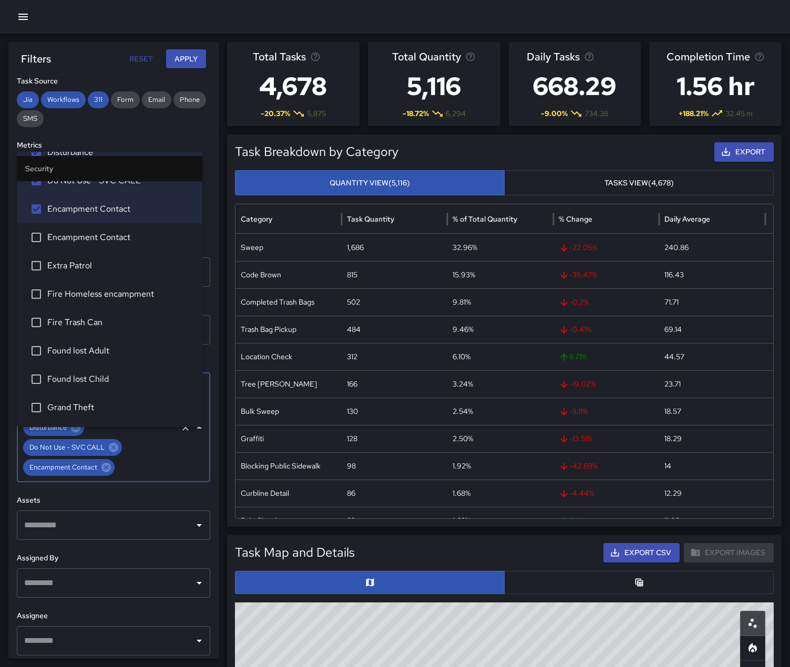
click at [103, 244] on span "Encampment Contact" at bounding box center [120, 237] width 147 height 13
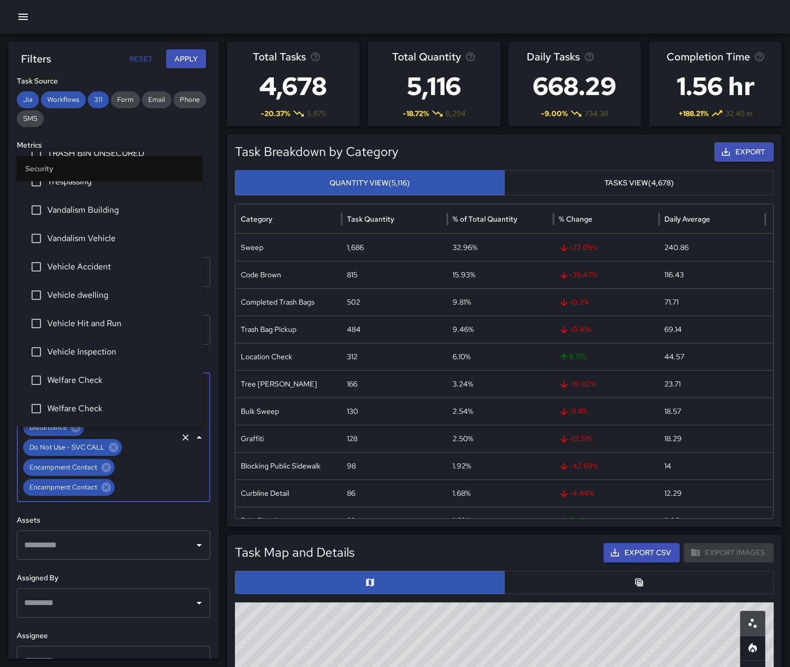
scroll to position [1335, 0]
click at [83, 374] on span "Welfare Check" at bounding box center [120, 380] width 147 height 13
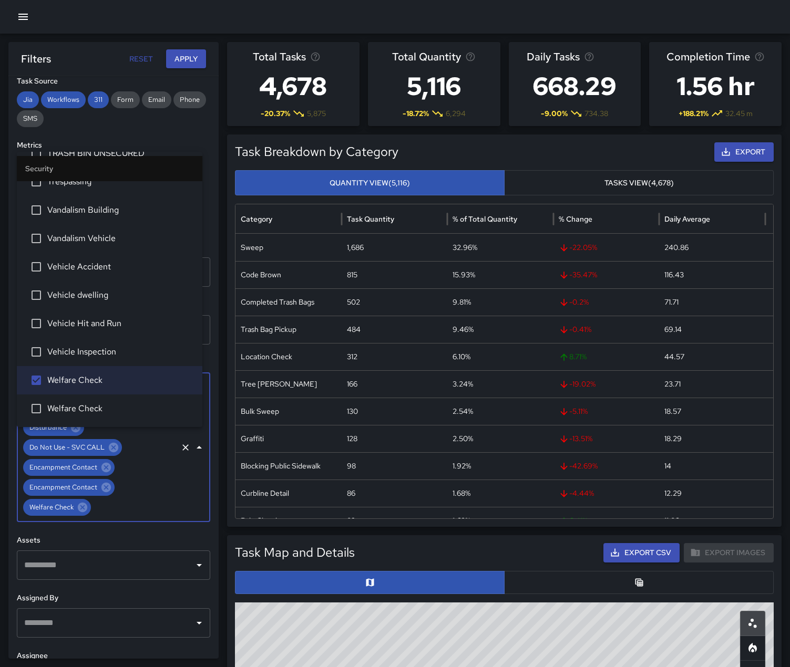
click at [81, 411] on span "Welfare Check" at bounding box center [120, 409] width 147 height 13
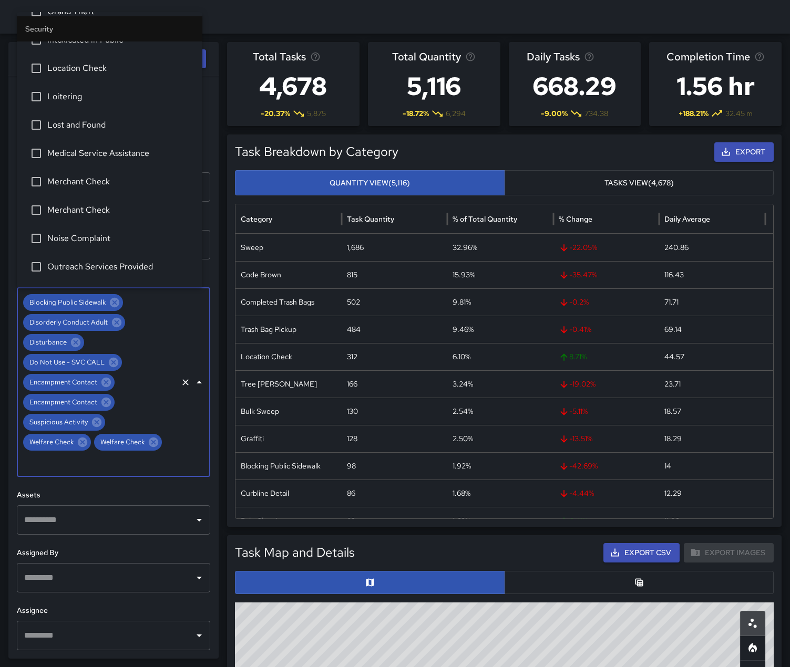
scroll to position [757, 0]
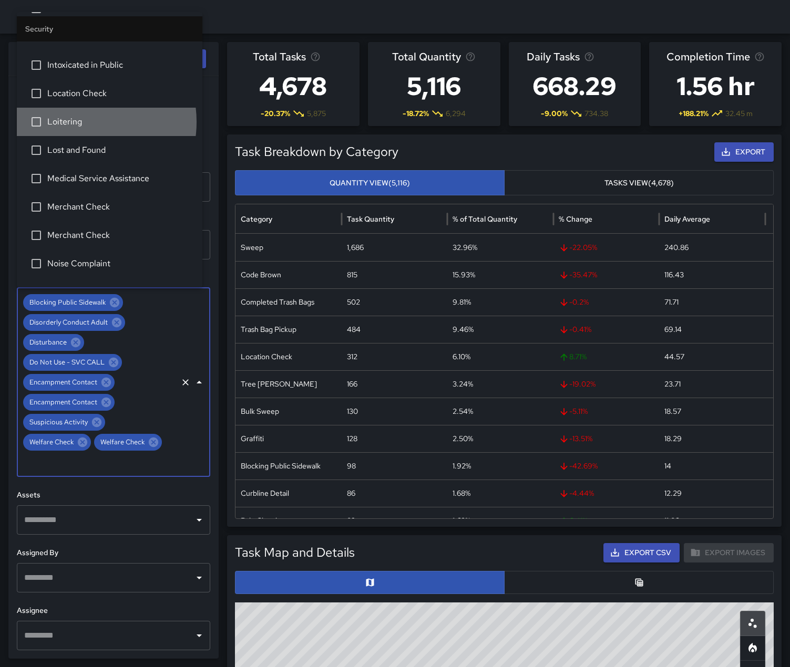
click at [79, 128] on span "Loitering" at bounding box center [120, 122] width 147 height 13
click at [78, 71] on span "Intoxicated in Public" at bounding box center [120, 65] width 147 height 13
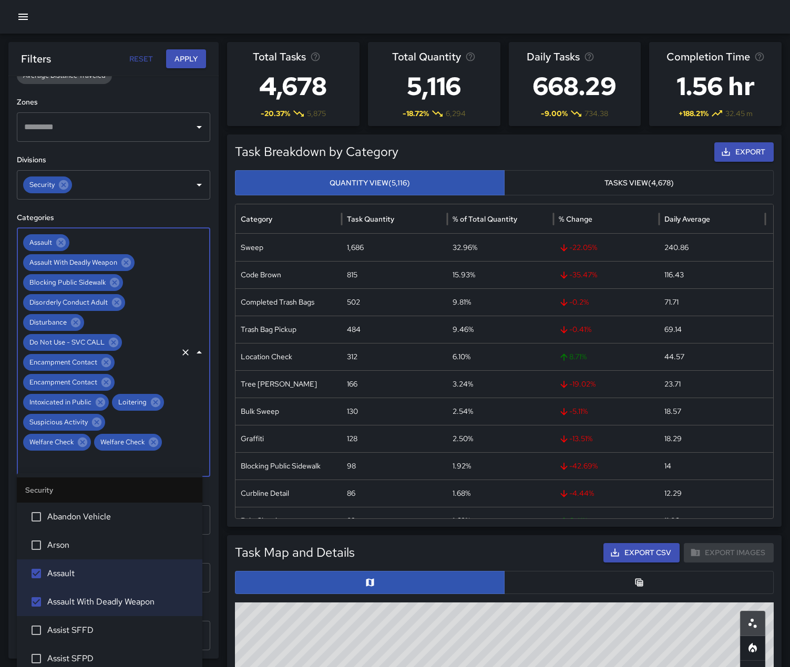
scroll to position [94, 0]
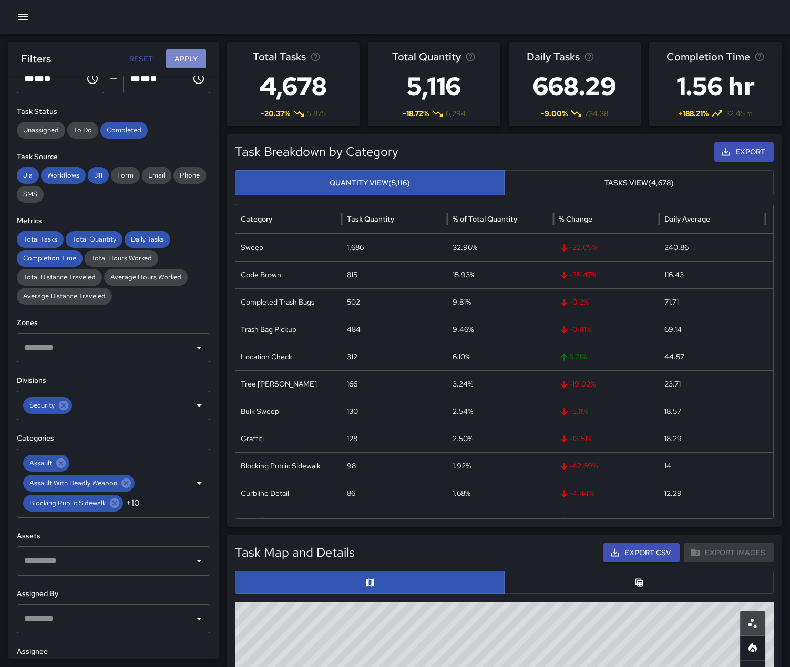
click at [183, 59] on button "Apply" at bounding box center [186, 58] width 40 height 19
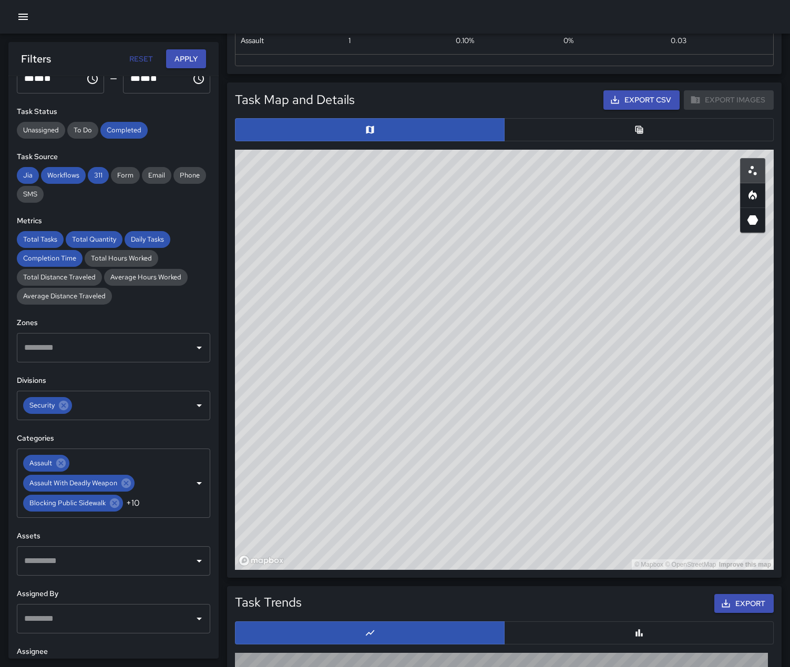
scroll to position [473, 0]
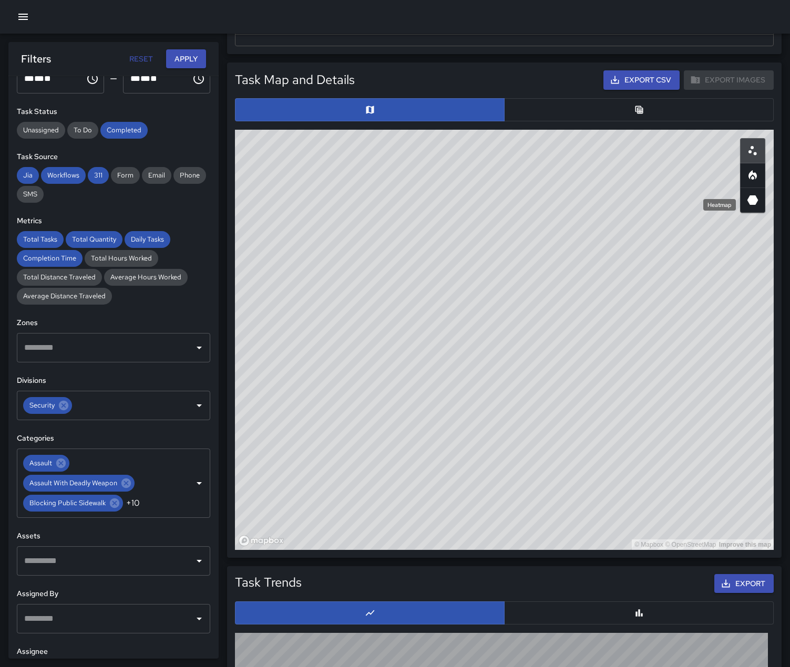
click at [750, 180] on icon "Heatmap" at bounding box center [752, 174] width 8 height 9
type button "heatmap"
drag, startPoint x: 727, startPoint y: 298, endPoint x: 561, endPoint y: 527, distance: 282.2
click at [561, 528] on div "© Mapbox © OpenStreetMap Improve this map" at bounding box center [504, 340] width 539 height 420
click at [182, 487] on icon "Clear" at bounding box center [185, 483] width 6 height 6
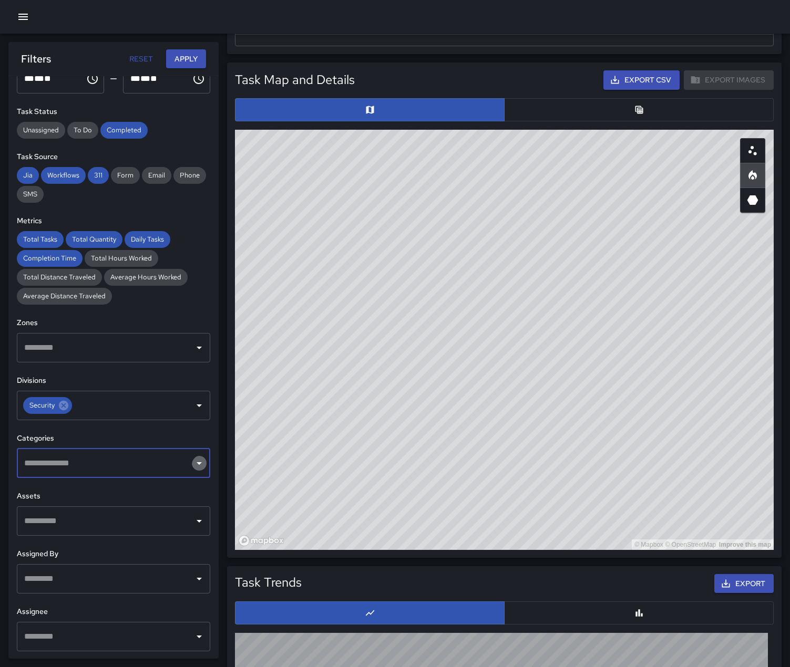
click at [193, 470] on icon "Open" at bounding box center [199, 463] width 13 height 13
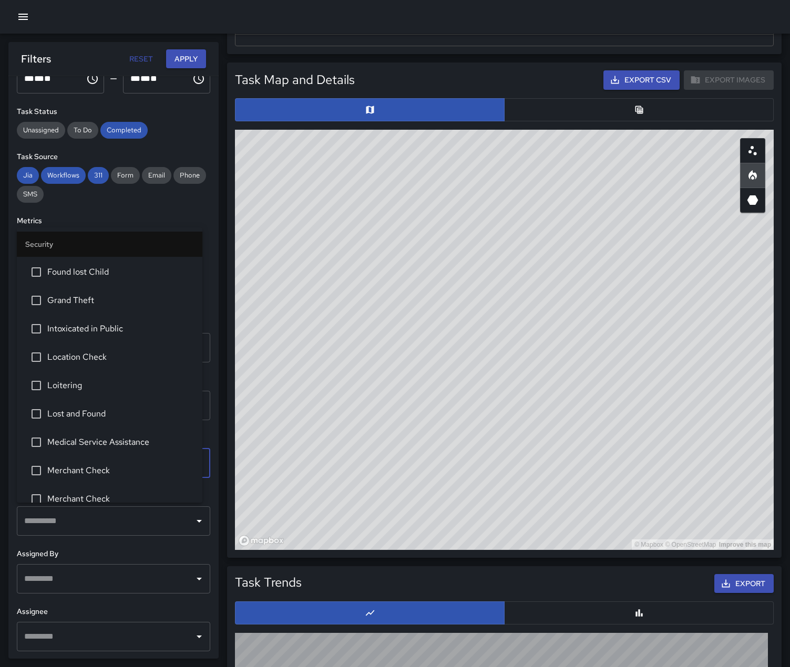
scroll to position [736, 0]
click at [120, 336] on span "Location Check" at bounding box center [120, 330] width 147 height 13
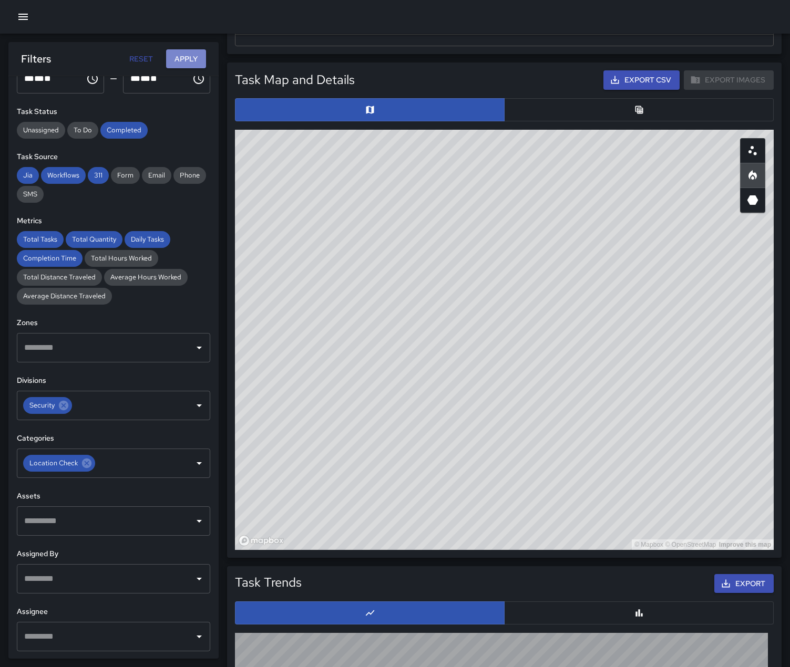
click at [180, 58] on button "Apply" at bounding box center [186, 58] width 40 height 19
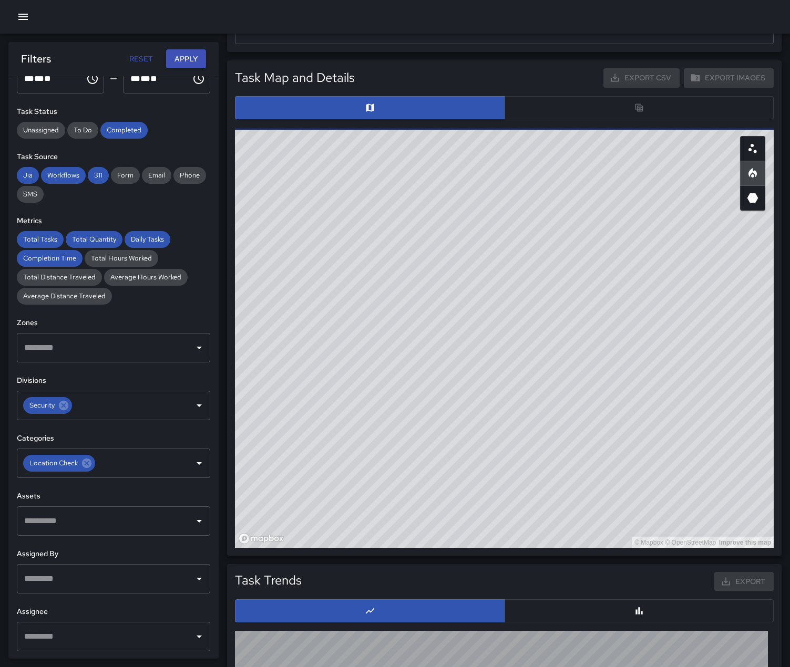
scroll to position [470, 0]
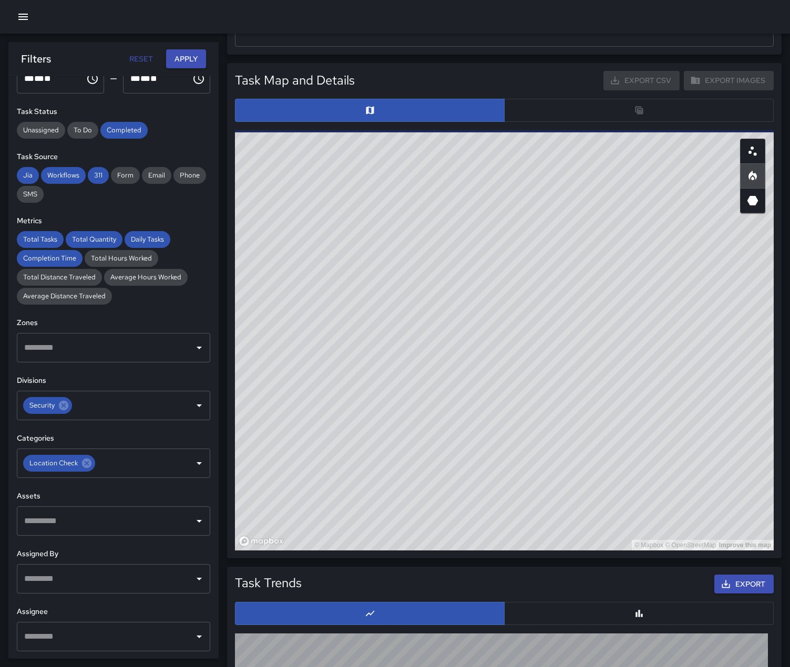
click at [760, 164] on button "button" at bounding box center [752, 151] width 25 height 25
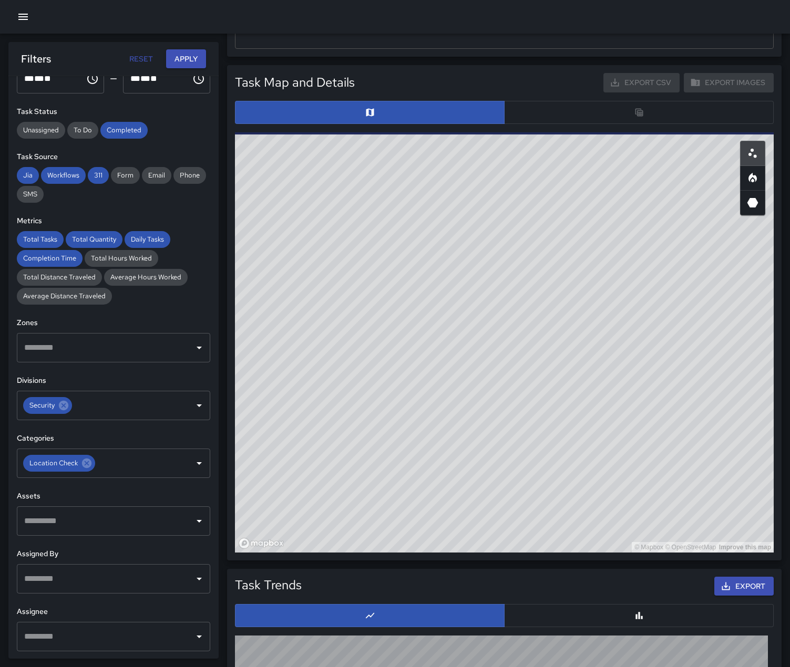
scroll to position [473, 0]
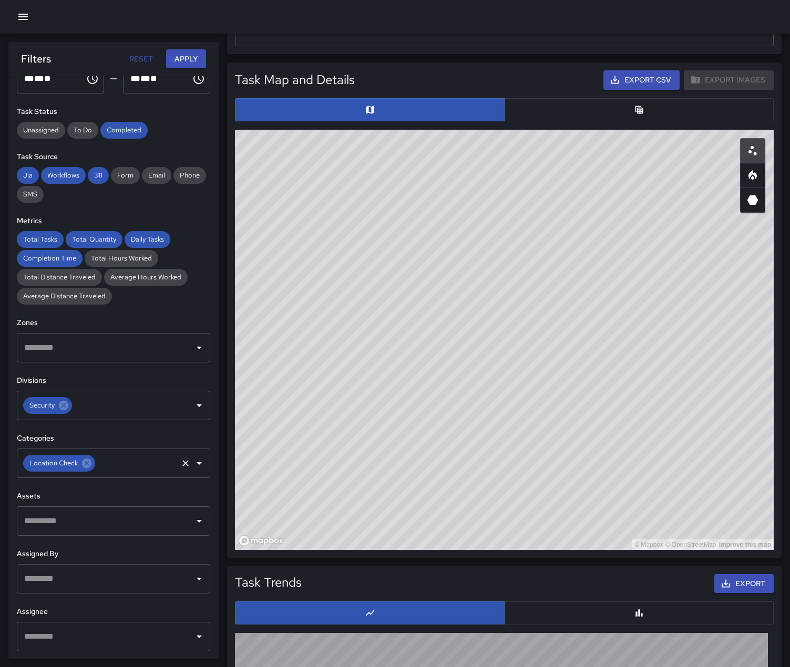
click at [182, 467] on icon "Clear" at bounding box center [185, 463] width 6 height 6
click at [193, 470] on icon "Open" at bounding box center [199, 463] width 13 height 13
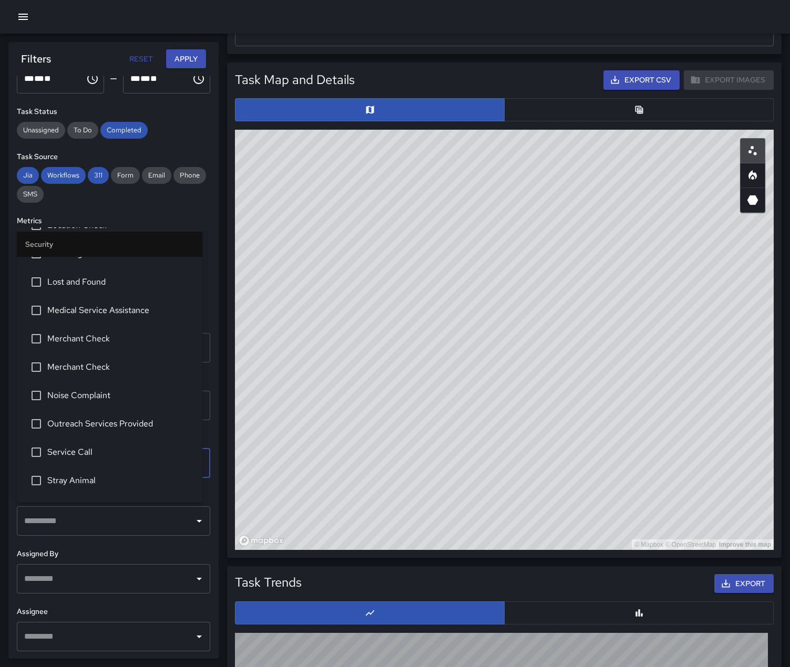
scroll to position [841, 0]
click at [65, 267] on li "Loitering" at bounding box center [110, 253] width 186 height 28
click at [186, 61] on button "Apply" at bounding box center [186, 58] width 40 height 19
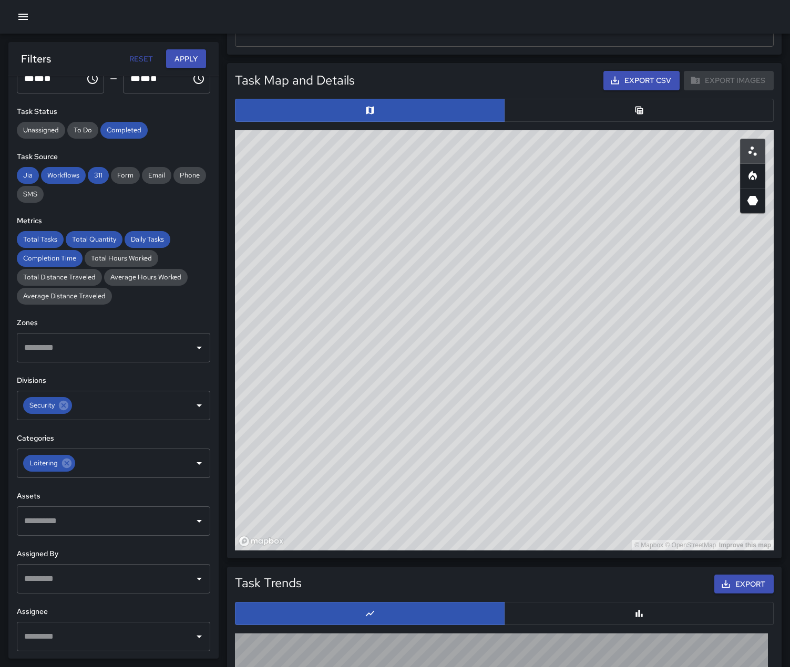
scroll to position [473, 0]
drag, startPoint x: 171, startPoint y: 518, endPoint x: 187, endPoint y: 514, distance: 15.6
click at [182, 467] on icon "Clear" at bounding box center [185, 463] width 6 height 6
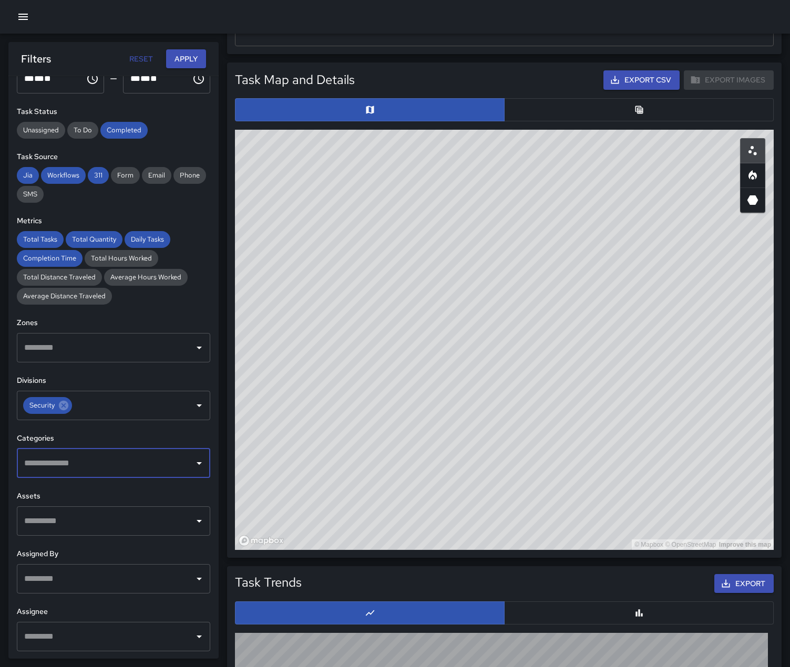
click at [193, 470] on icon "Open" at bounding box center [199, 463] width 13 height 13
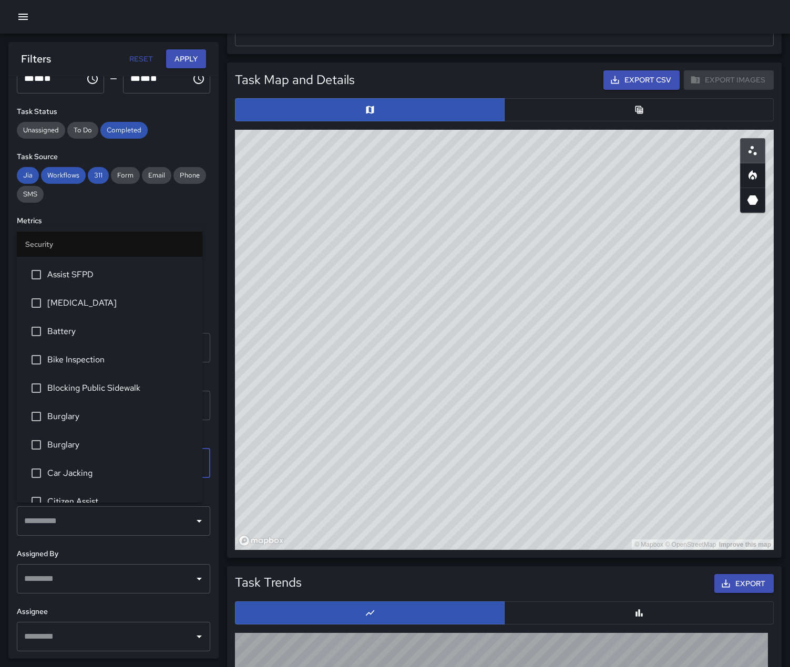
scroll to position [158, 0]
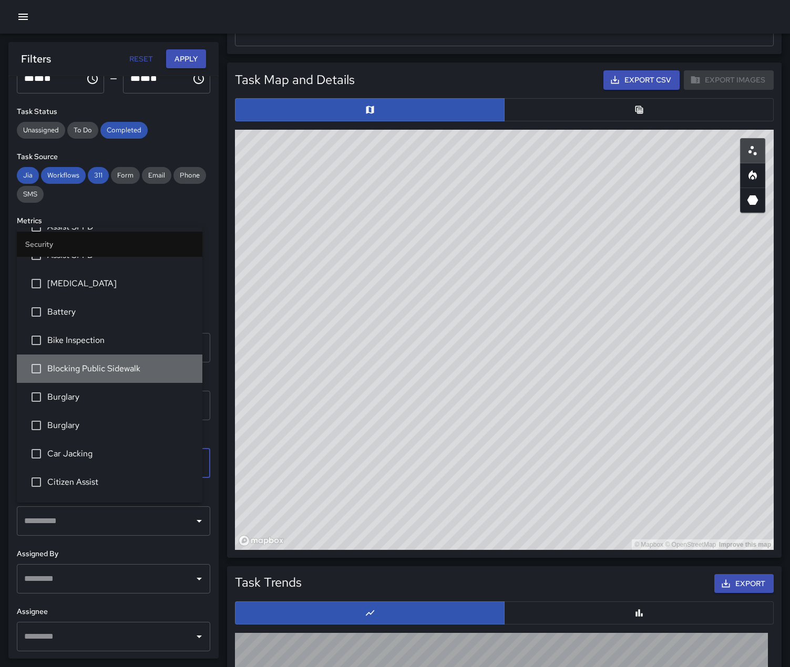
click at [149, 375] on span "Blocking Public Sidewalk" at bounding box center [120, 369] width 147 height 13
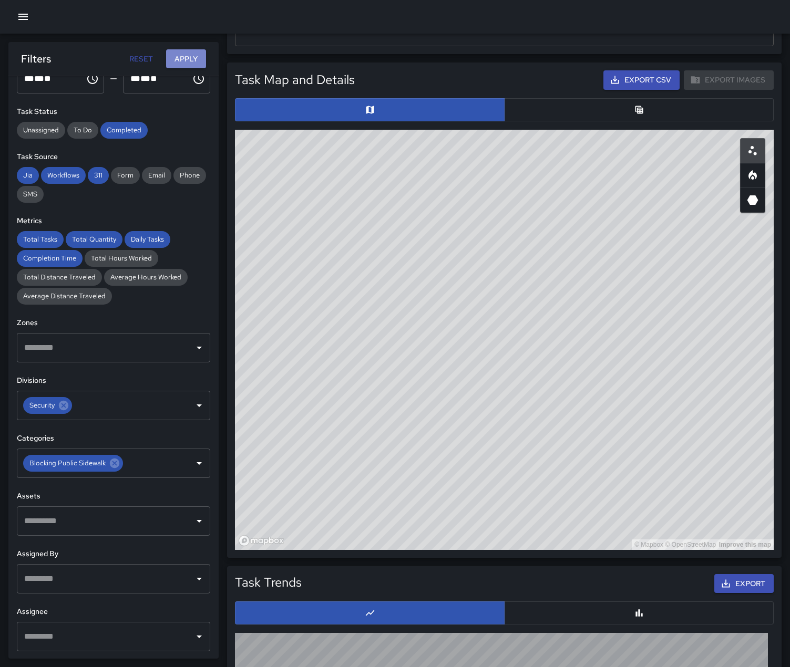
click at [185, 56] on button "Apply" at bounding box center [186, 58] width 40 height 19
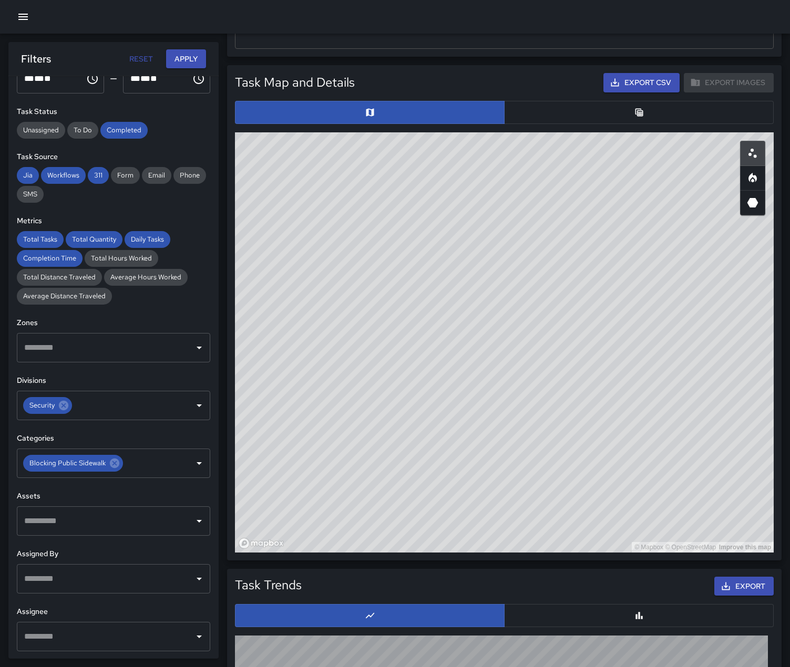
scroll to position [473, 0]
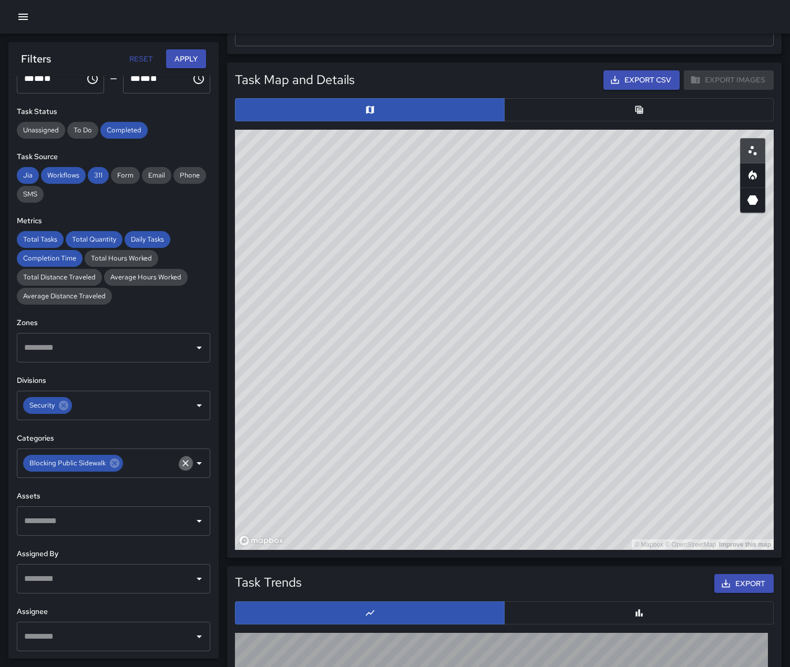
click at [180, 469] on icon "Clear" at bounding box center [185, 463] width 11 height 11
click at [193, 470] on icon "Open" at bounding box center [199, 463] width 13 height 13
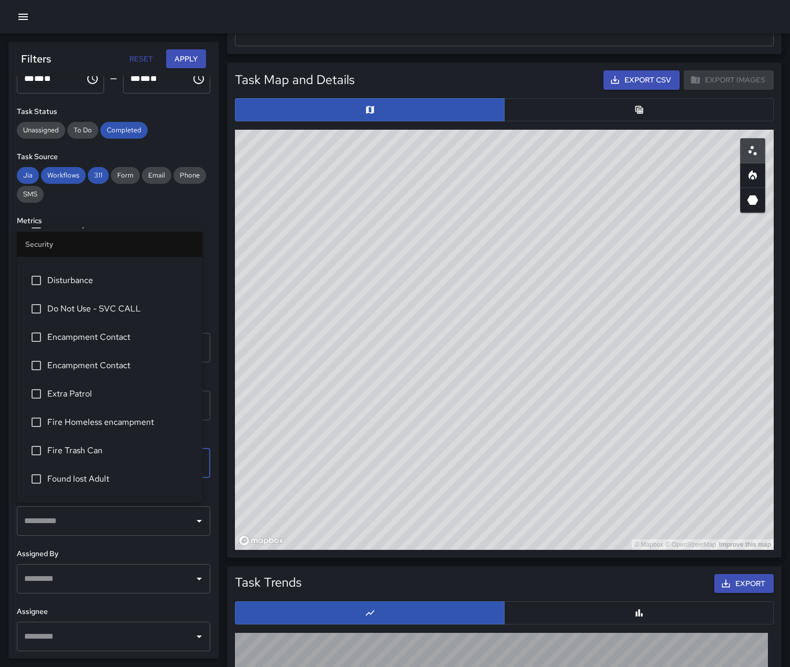
click at [124, 315] on span "Do Not Use - SVC CALL" at bounding box center [120, 309] width 147 height 13
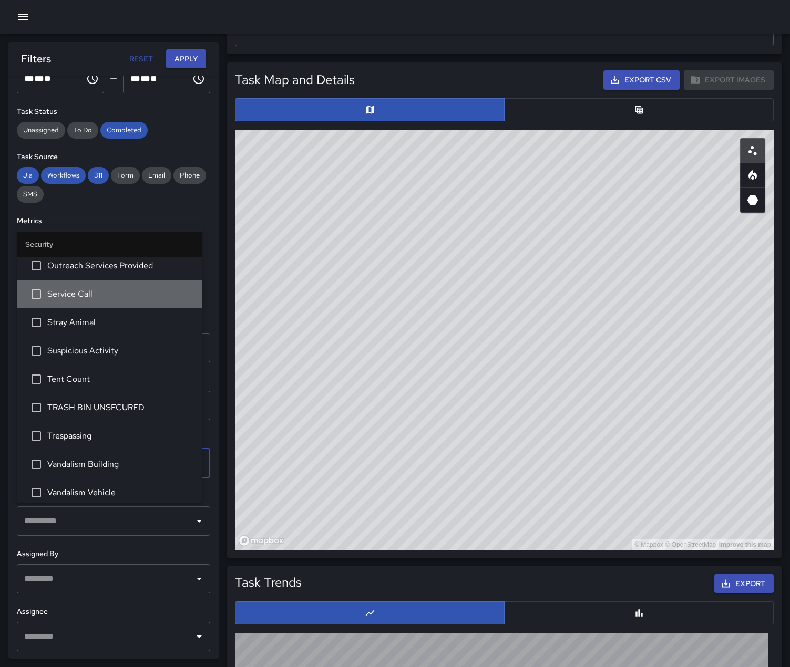
click at [120, 301] on span "Service Call" at bounding box center [120, 294] width 147 height 13
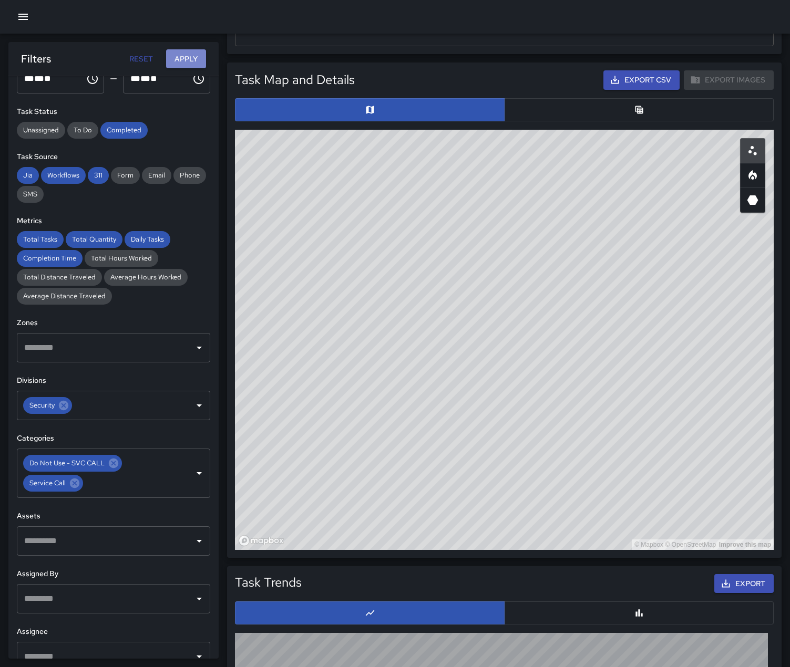
click at [182, 64] on button "Apply" at bounding box center [186, 58] width 40 height 19
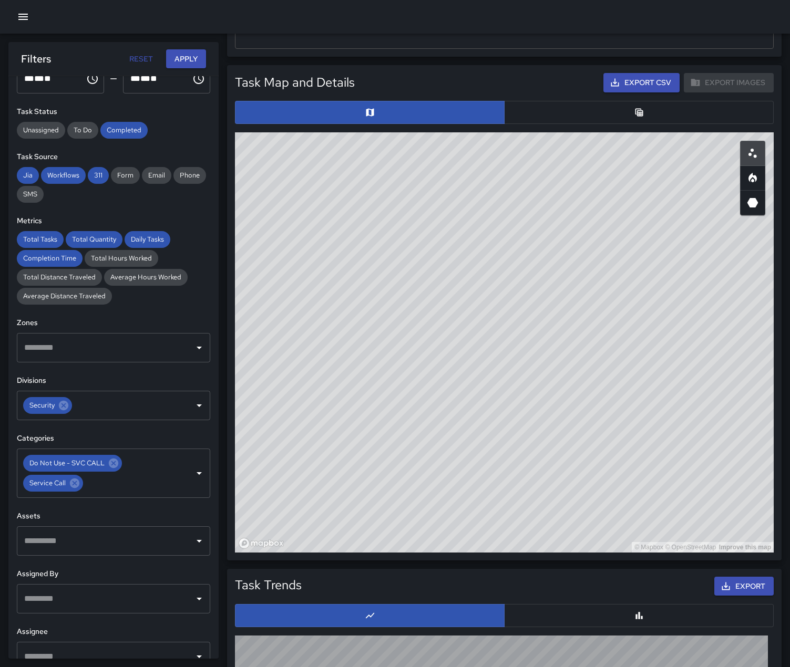
scroll to position [473, 0]
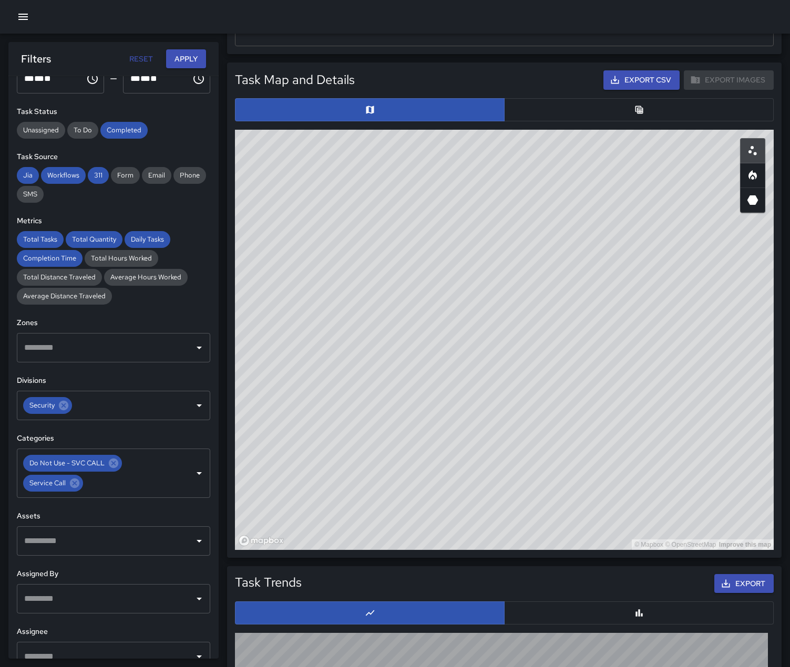
click at [325, 472] on div "© Mapbox © OpenStreetMap Improve this map" at bounding box center [504, 340] width 539 height 420
click at [180, 479] on icon "Clear" at bounding box center [185, 473] width 11 height 11
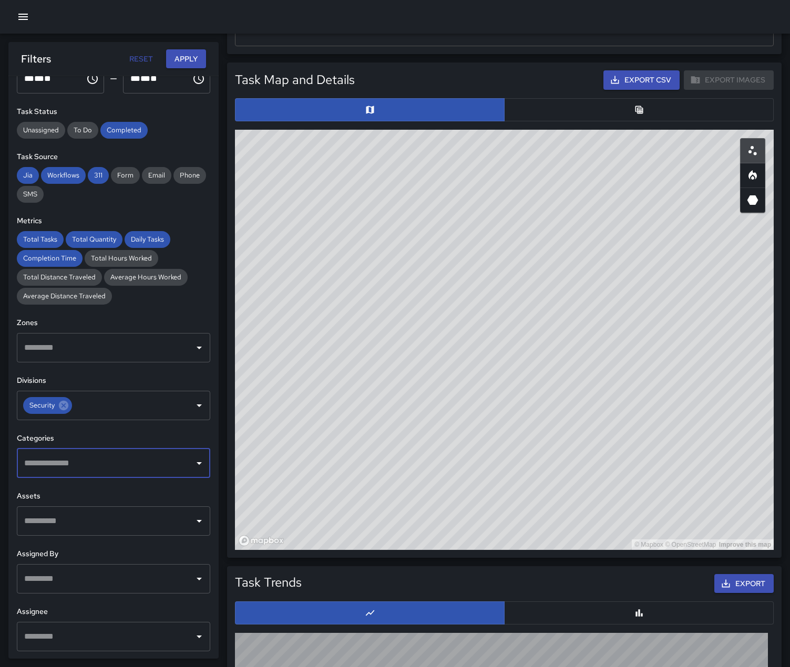
click at [189, 478] on div "​" at bounding box center [113, 463] width 193 height 29
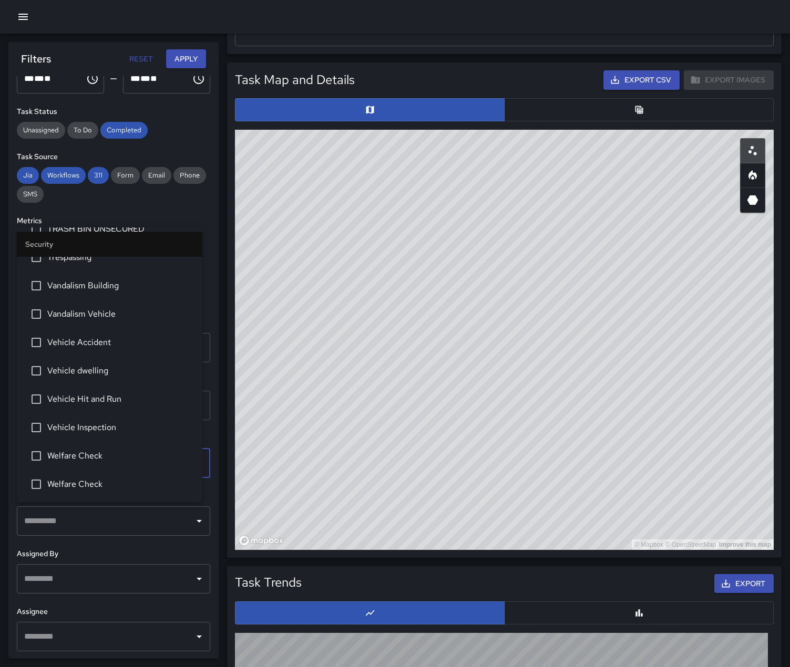
scroll to position [1335, 0]
click at [132, 453] on span "Welfare Check" at bounding box center [120, 456] width 147 height 13
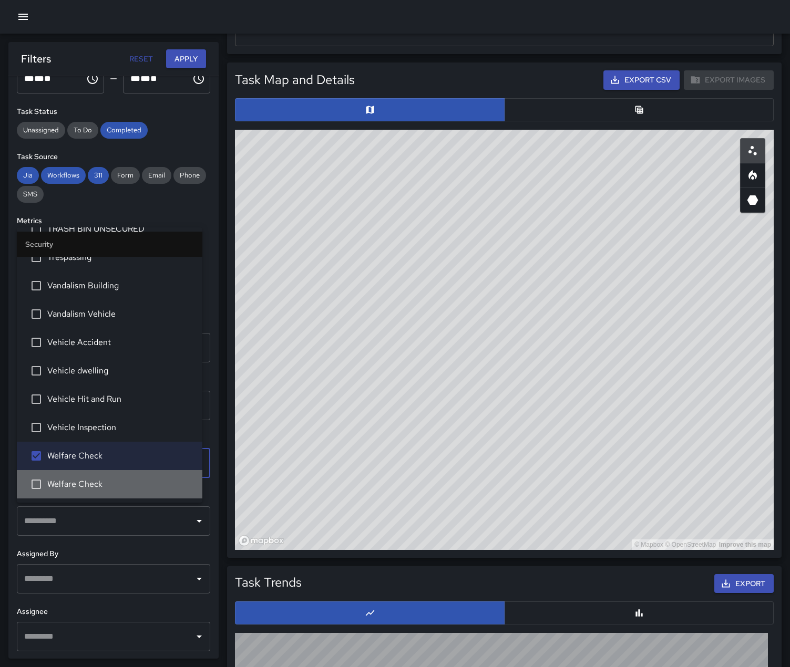
click at [128, 482] on span "Welfare Check" at bounding box center [120, 484] width 147 height 13
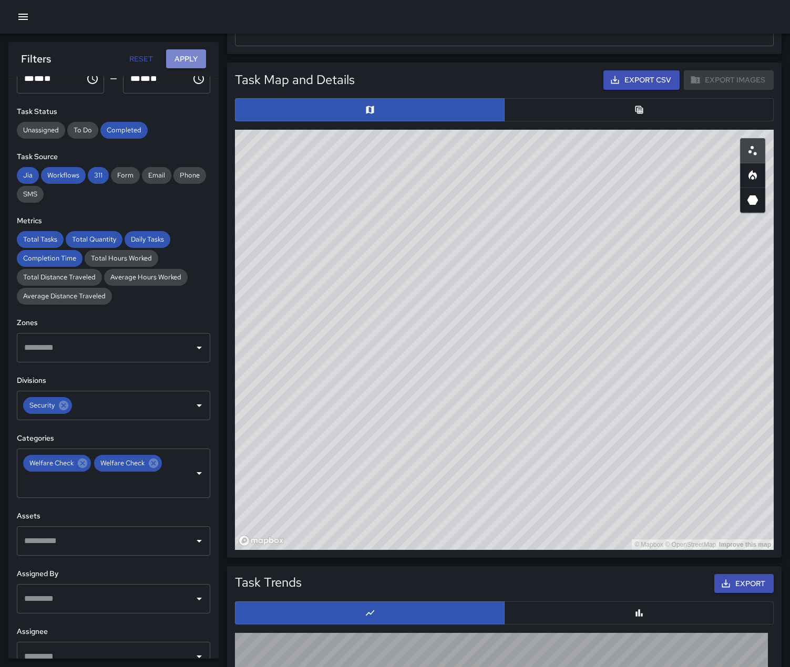
click at [187, 60] on button "Apply" at bounding box center [186, 58] width 40 height 19
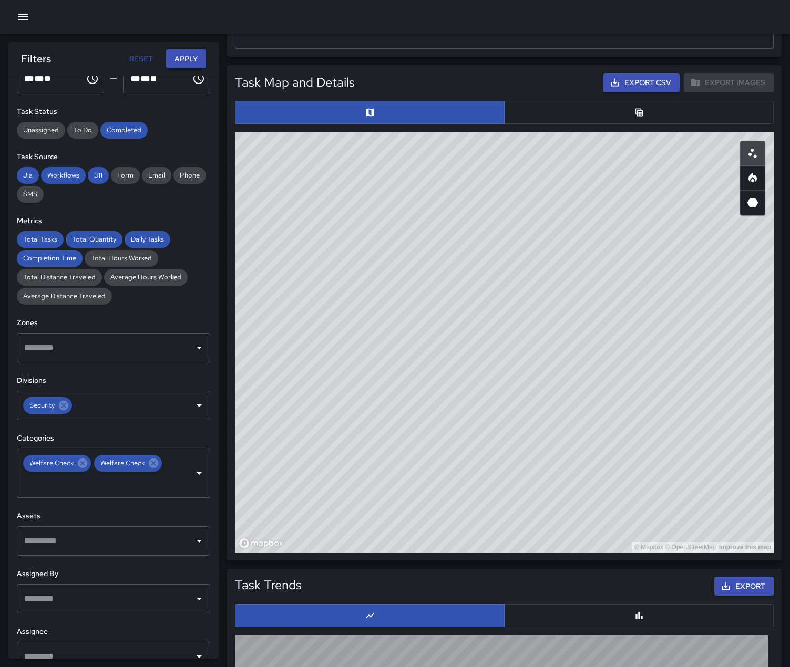
scroll to position [473, 0]
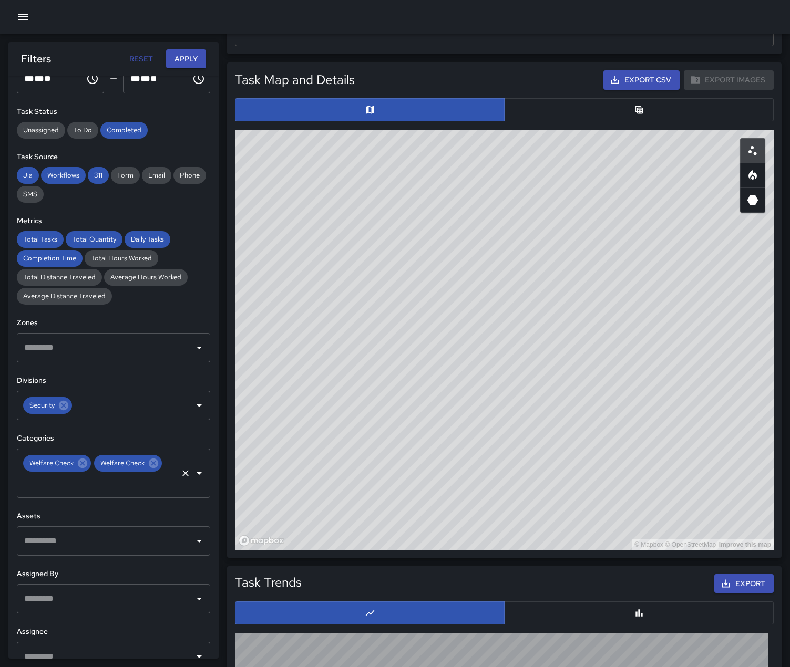
click at [180, 479] on icon "Clear" at bounding box center [185, 473] width 11 height 11
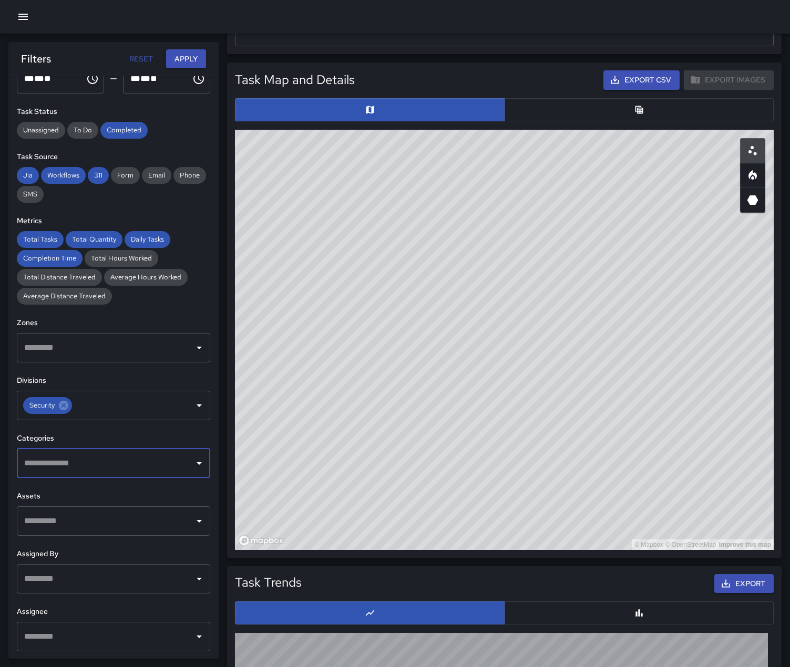
click at [193, 470] on icon "Open" at bounding box center [199, 463] width 13 height 13
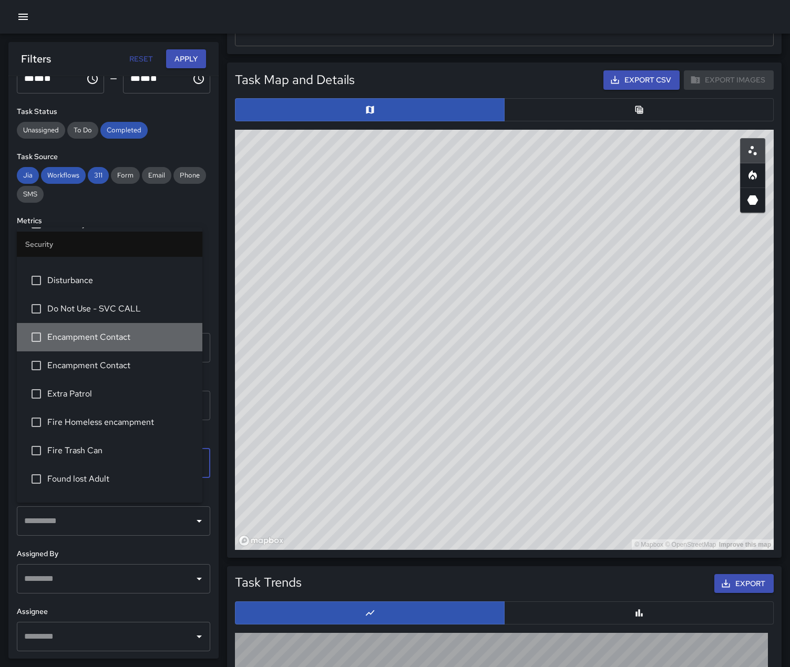
click at [140, 344] on span "Encampment Contact" at bounding box center [120, 337] width 147 height 13
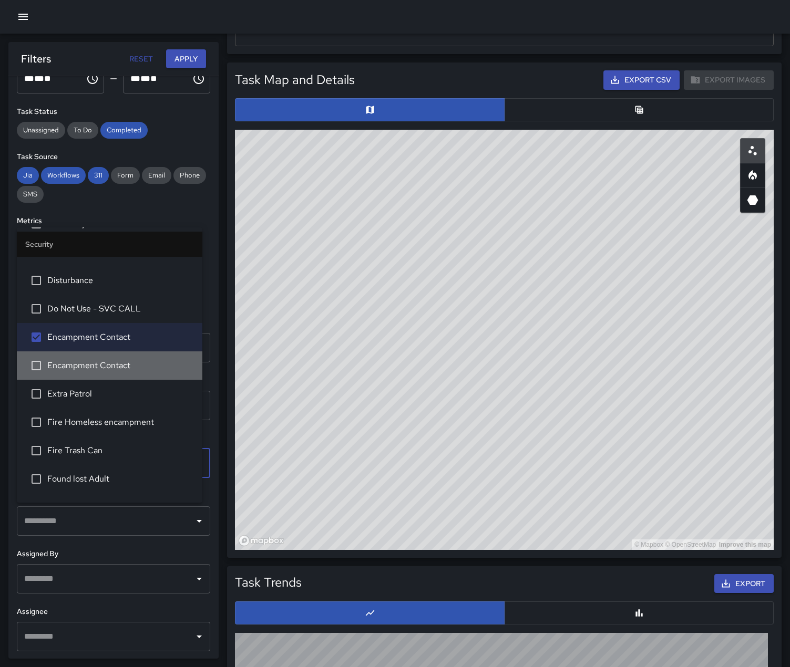
click at [139, 372] on span "Encampment Contact" at bounding box center [120, 365] width 147 height 13
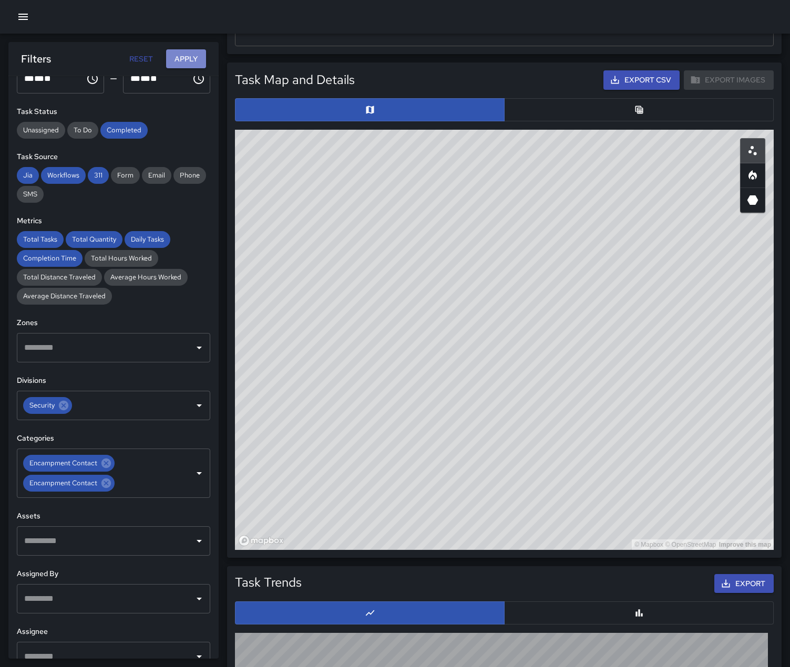
click at [183, 62] on button "Apply" at bounding box center [186, 58] width 40 height 19
